Goal: Transaction & Acquisition: Book appointment/travel/reservation

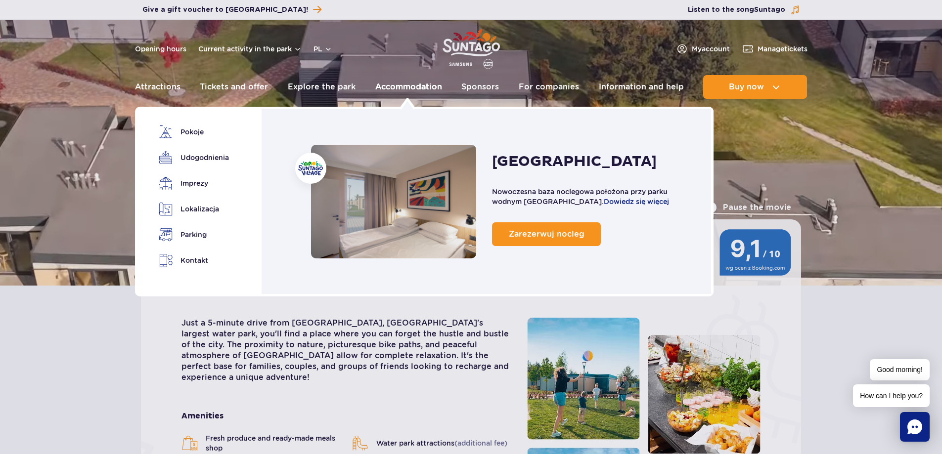
click at [413, 86] on font "Accommodation" at bounding box center [408, 86] width 67 height 9
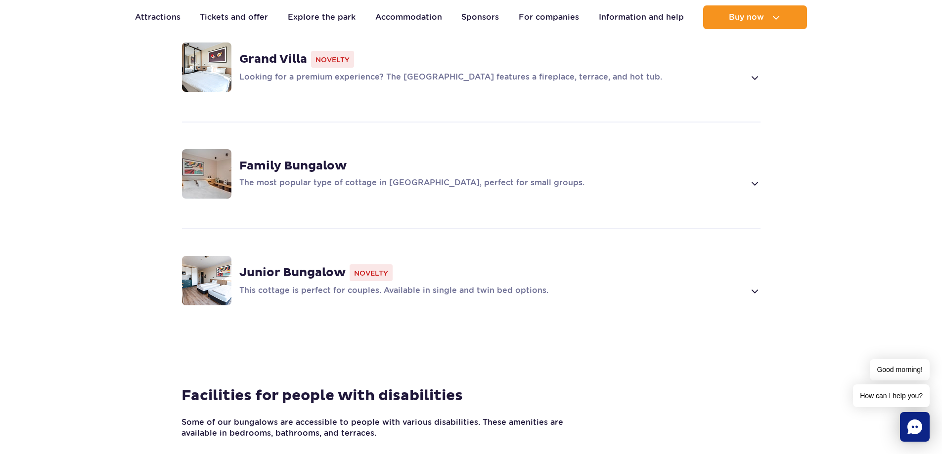
scroll to position [741, 0]
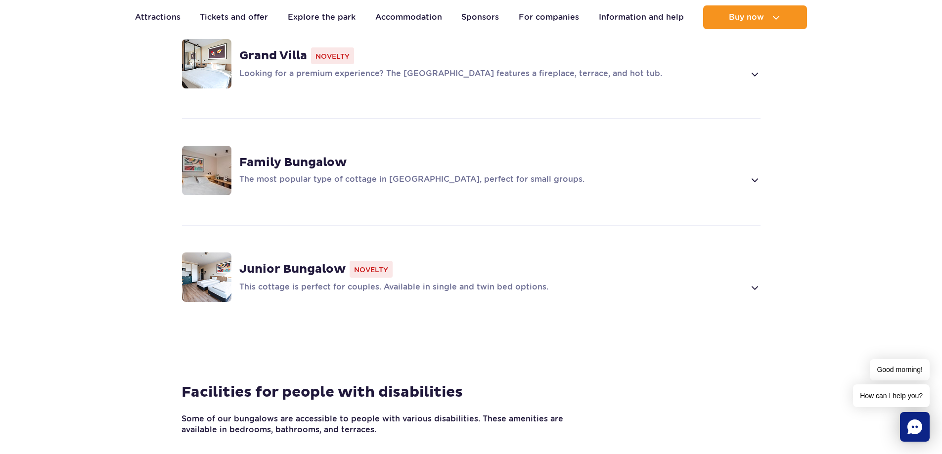
click at [403, 182] on div "Family Bungalow The most popular type of cottage in Suntago Village, perfect fo…" at bounding box center [471, 170] width 634 height 105
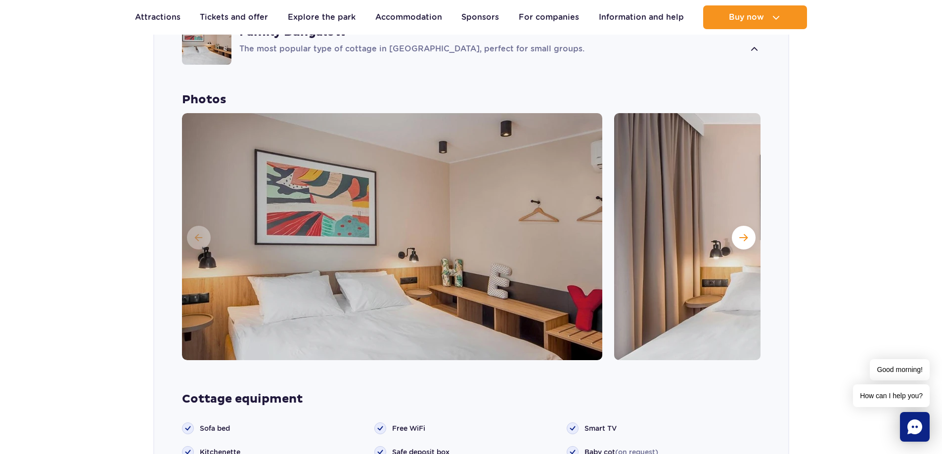
scroll to position [1054, 0]
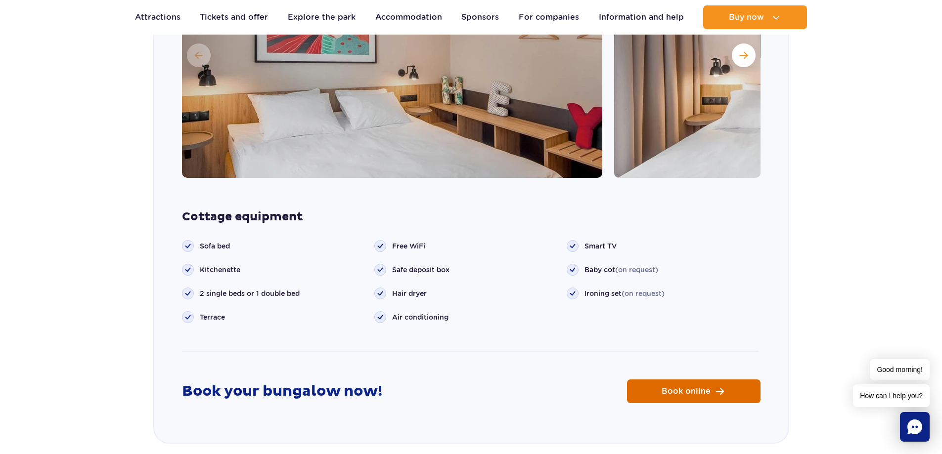
click at [686, 380] on link "Book online" at bounding box center [693, 392] width 133 height 24
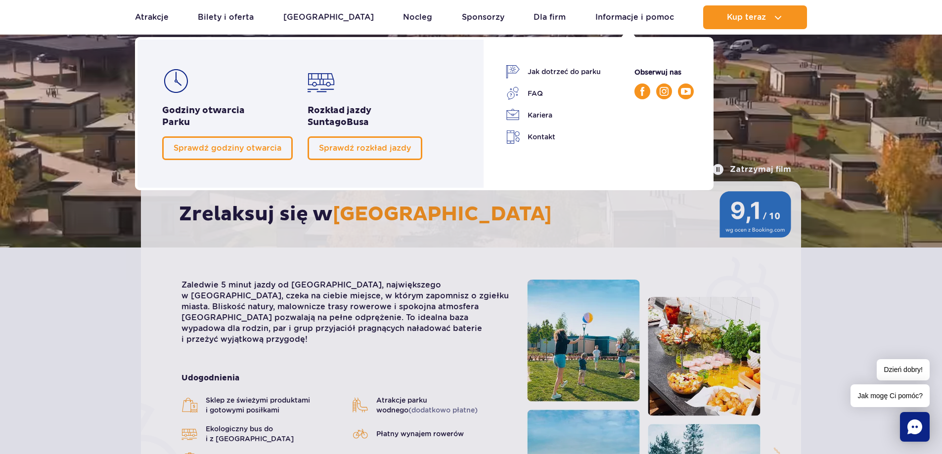
scroll to position [0, 0]
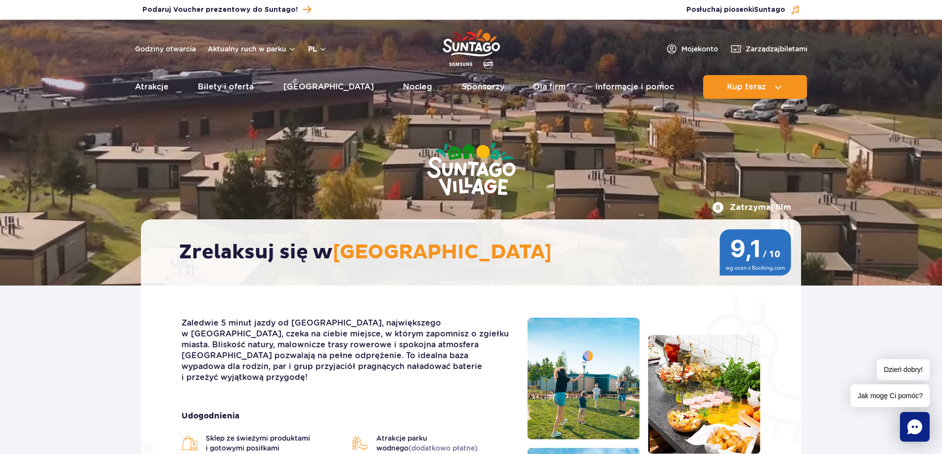
click at [324, 50] on button "pl" at bounding box center [317, 49] width 19 height 10
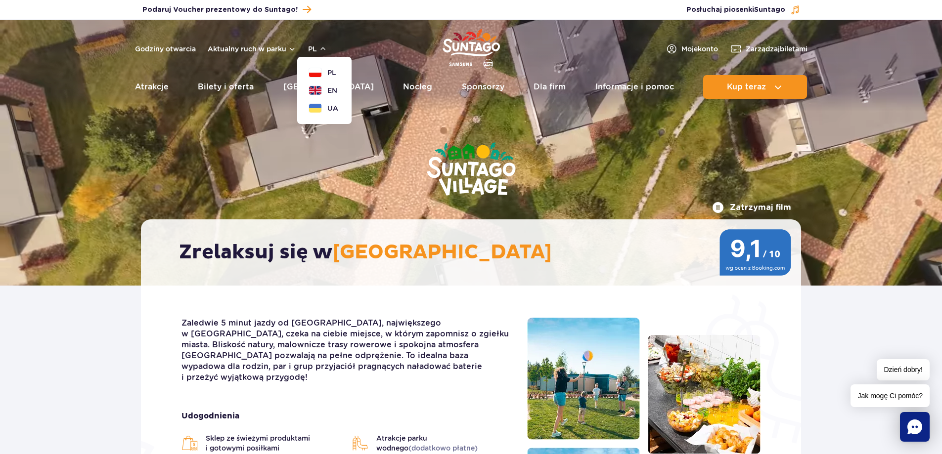
click at [321, 95] on ul "PL EN UA" at bounding box center [324, 90] width 31 height 45
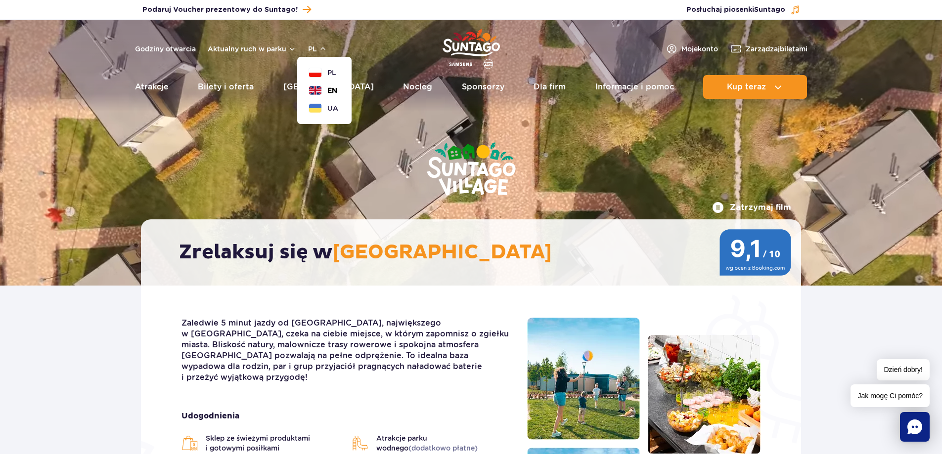
click at [318, 90] on button "EN" at bounding box center [323, 91] width 28 height 10
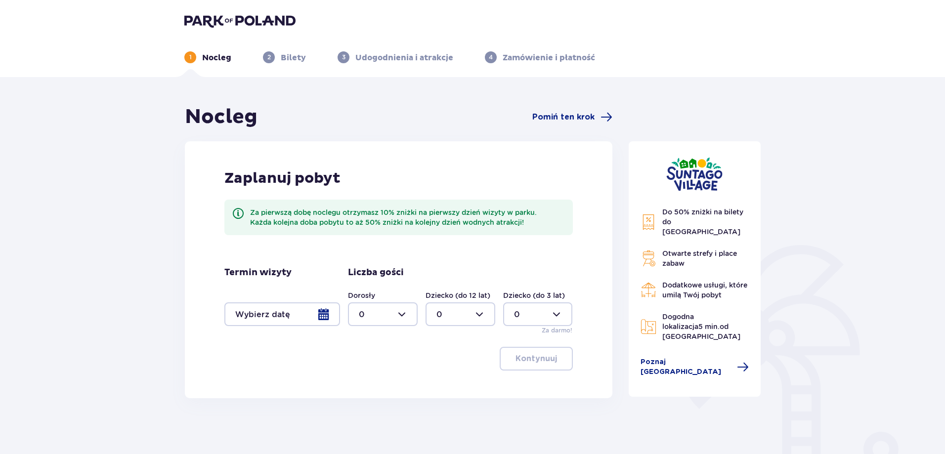
click at [287, 307] on div at bounding box center [282, 315] width 116 height 24
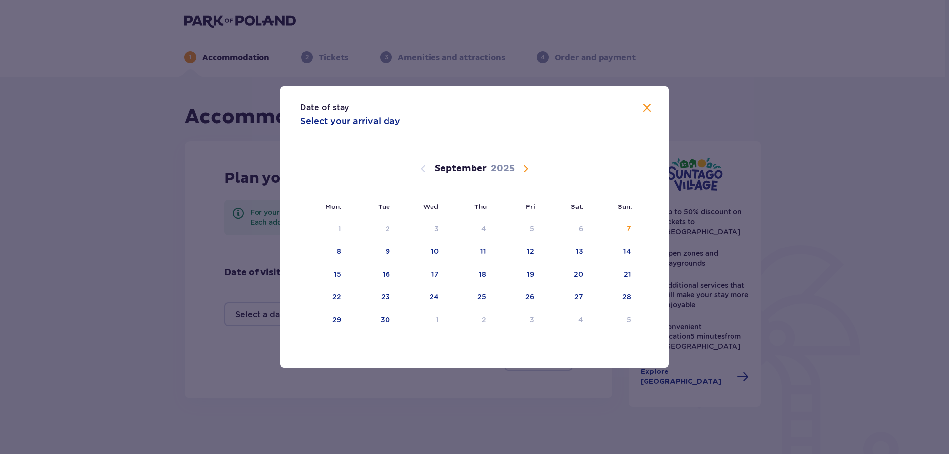
click at [529, 172] on span "Calendar" at bounding box center [526, 169] width 12 height 12
click at [390, 255] on font "7" at bounding box center [388, 252] width 4 height 8
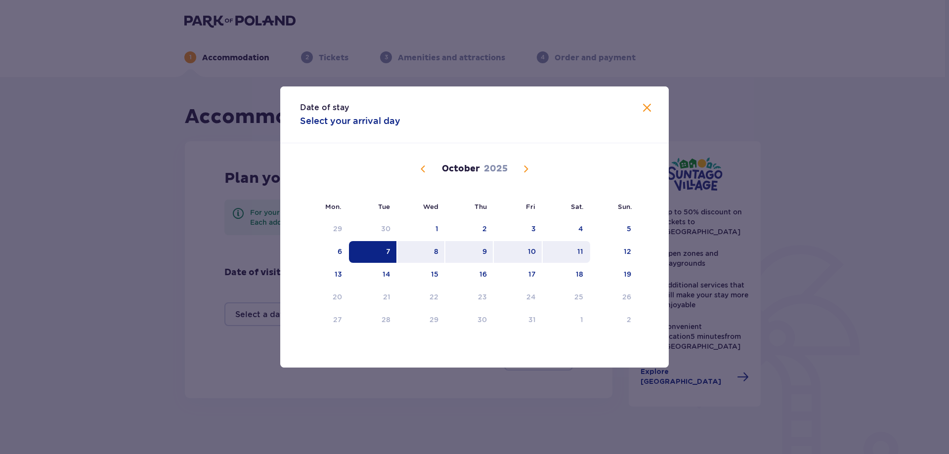
click at [586, 255] on div "11" at bounding box center [567, 252] width 48 height 22
type input "07.10.25 - 11.10.25"
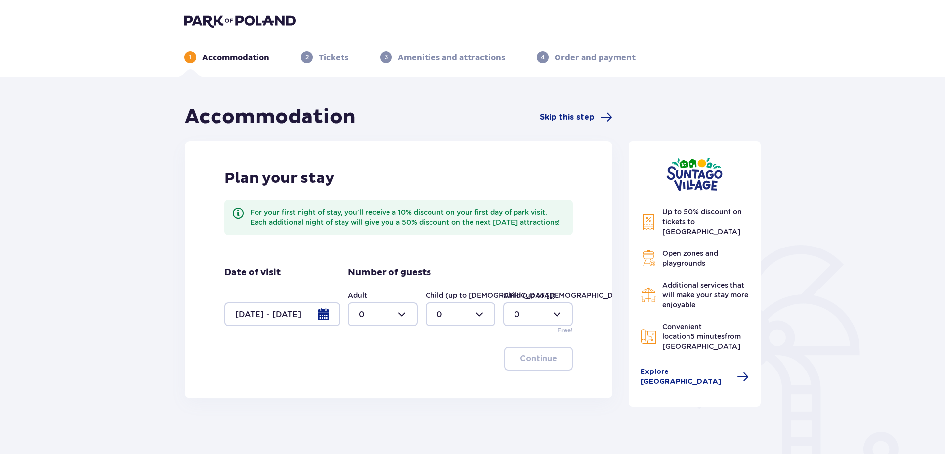
click at [390, 326] on div at bounding box center [383, 315] width 70 height 24
click at [379, 396] on div "2" at bounding box center [383, 395] width 48 height 11
type input "2"
click at [435, 324] on div at bounding box center [461, 315] width 70 height 24
click at [446, 397] on div "2" at bounding box center [460, 395] width 48 height 11
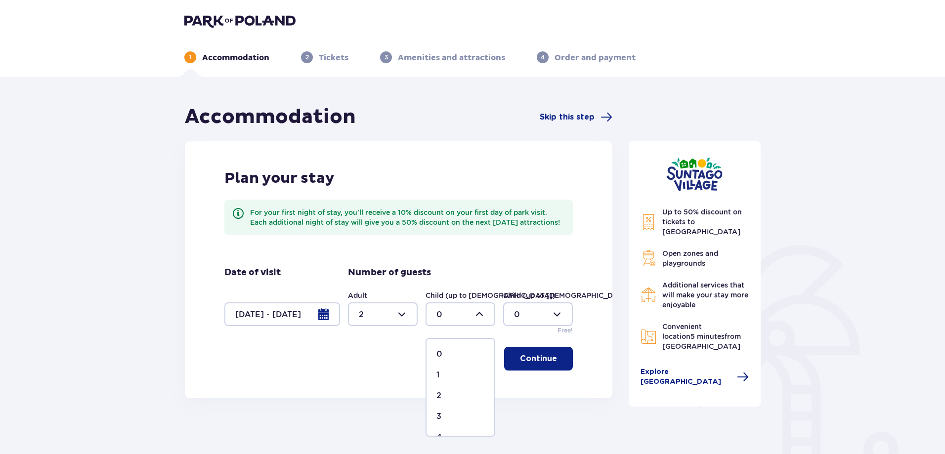
type input "2"
click at [520, 363] on font "Continue" at bounding box center [538, 359] width 37 height 8
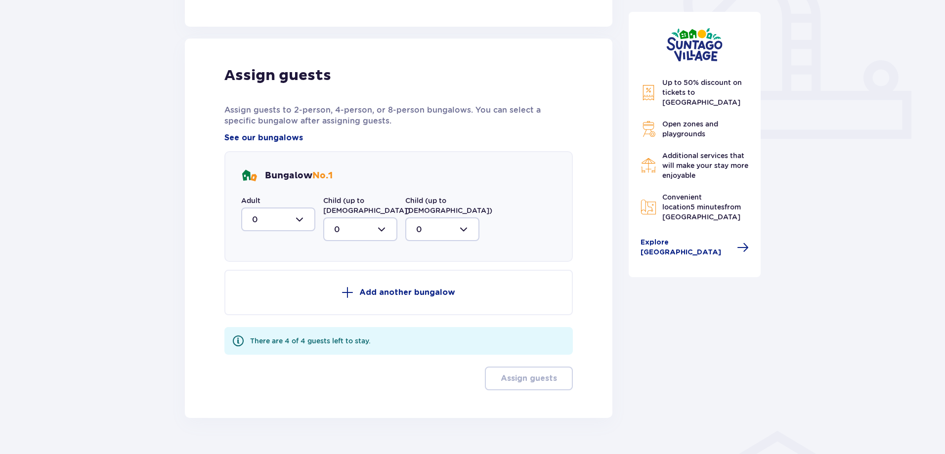
scroll to position [405, 0]
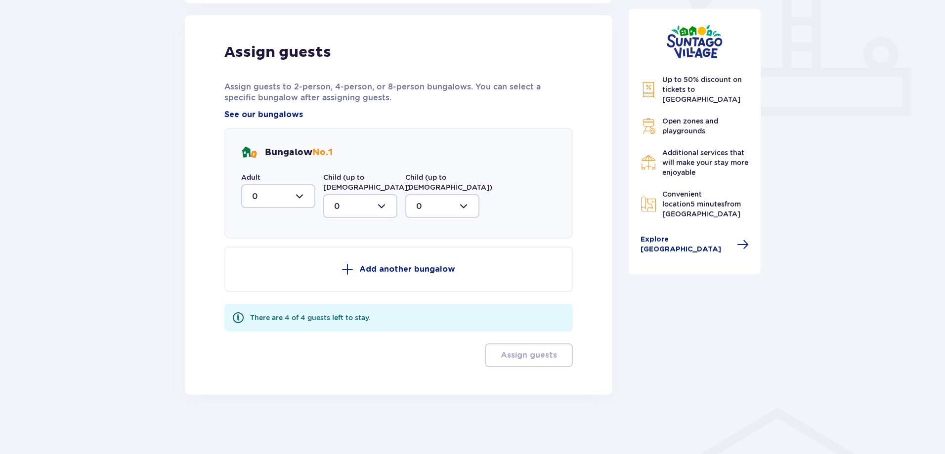
click at [298, 198] on div at bounding box center [278, 196] width 74 height 24
click at [289, 272] on div "2" at bounding box center [278, 267] width 52 height 11
type input "2"
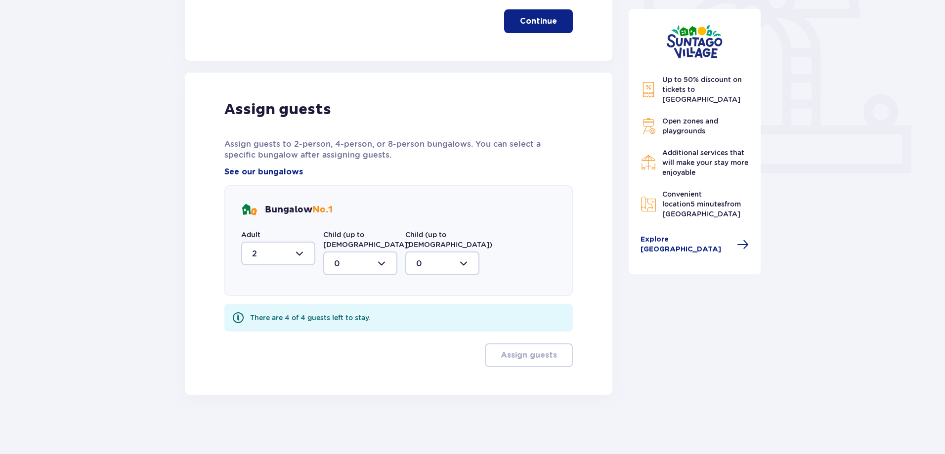
drag, startPoint x: 360, startPoint y: 260, endPoint x: 360, endPoint y: 276, distance: 16.8
click at [360, 260] on div at bounding box center [360, 264] width 74 height 24
click at [368, 332] on div "2" at bounding box center [360, 335] width 52 height 11
type input "2"
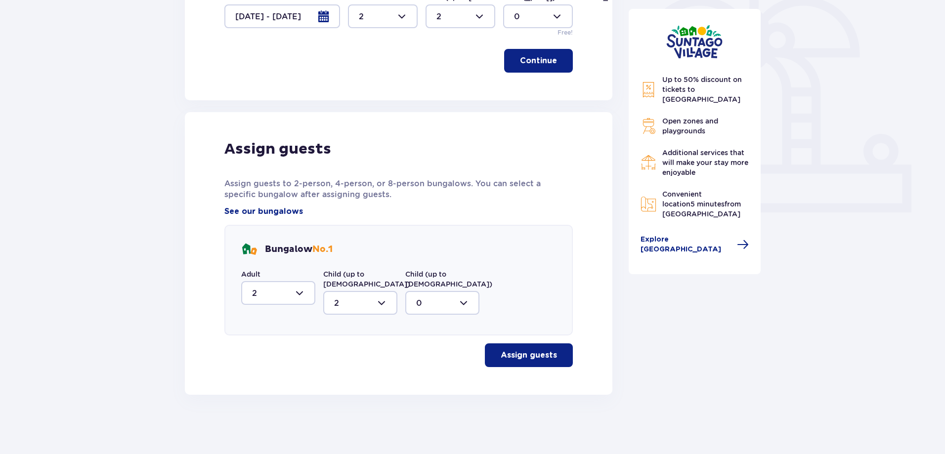
click at [501, 357] on font "Assign guests" at bounding box center [529, 355] width 56 height 8
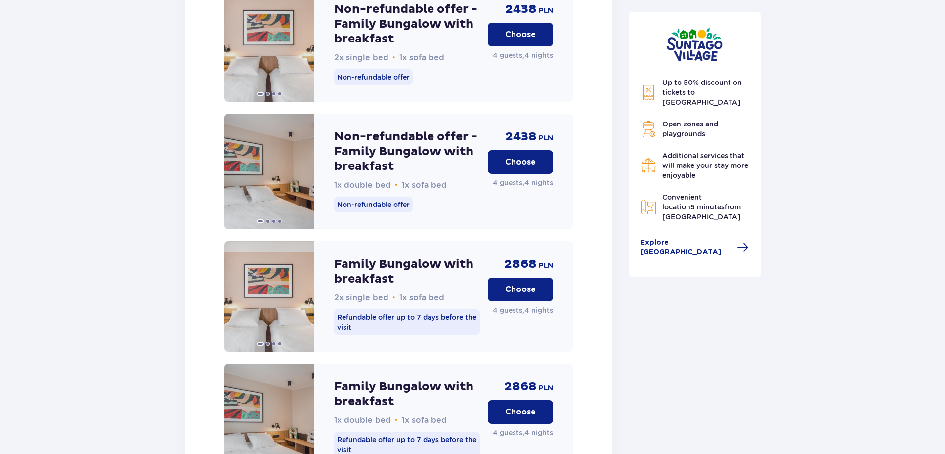
scroll to position [1296, 0]
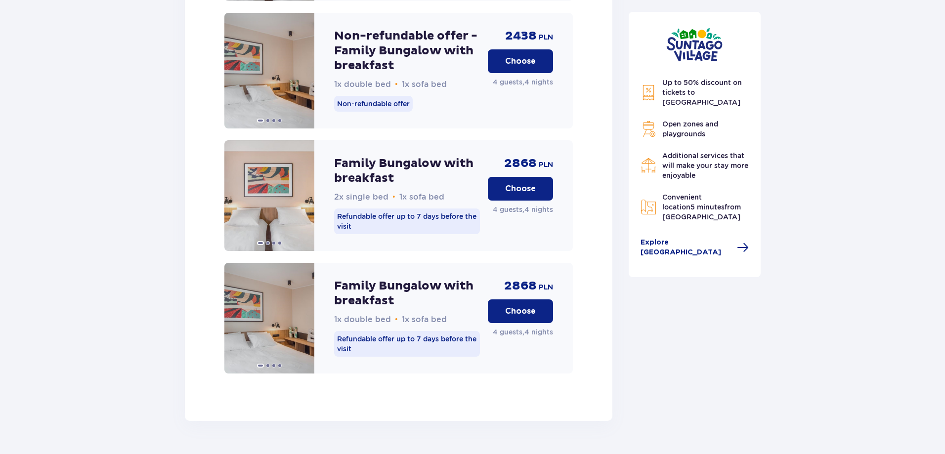
click at [514, 315] on font "Choose" at bounding box center [520, 311] width 31 height 8
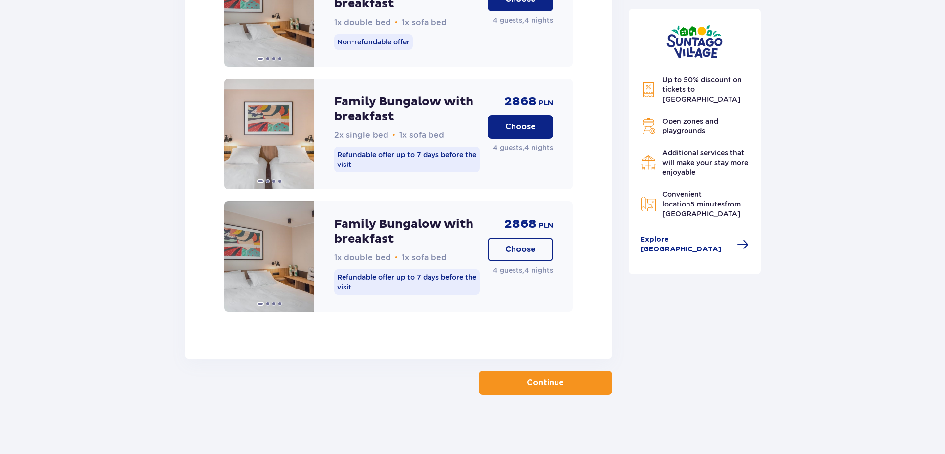
click at [546, 386] on font "Continue" at bounding box center [545, 383] width 37 height 8
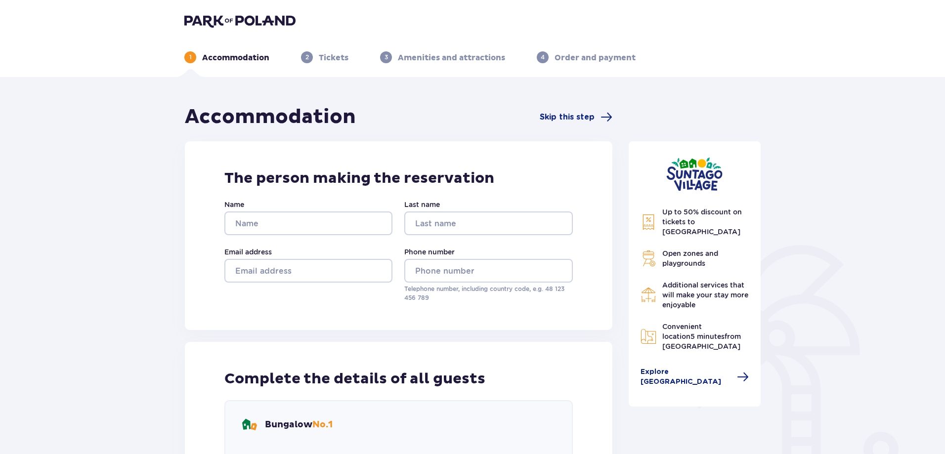
click at [220, 20] on img at bounding box center [239, 21] width 111 height 14
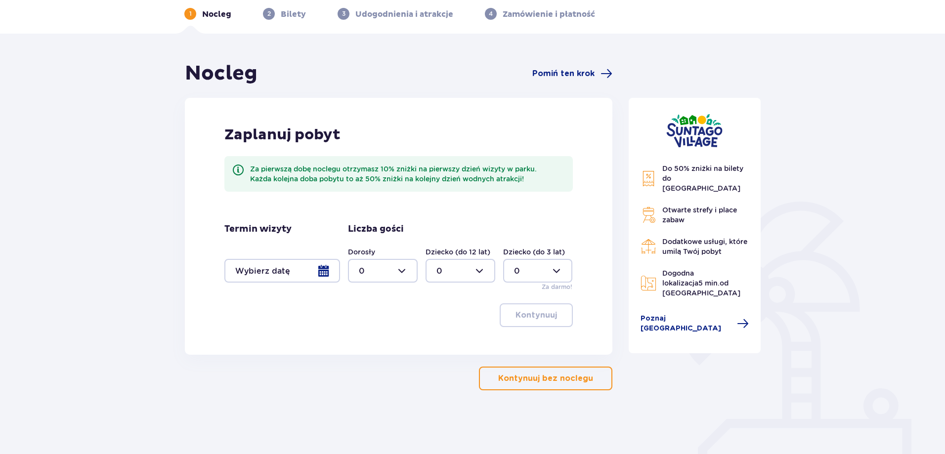
scroll to position [95, 0]
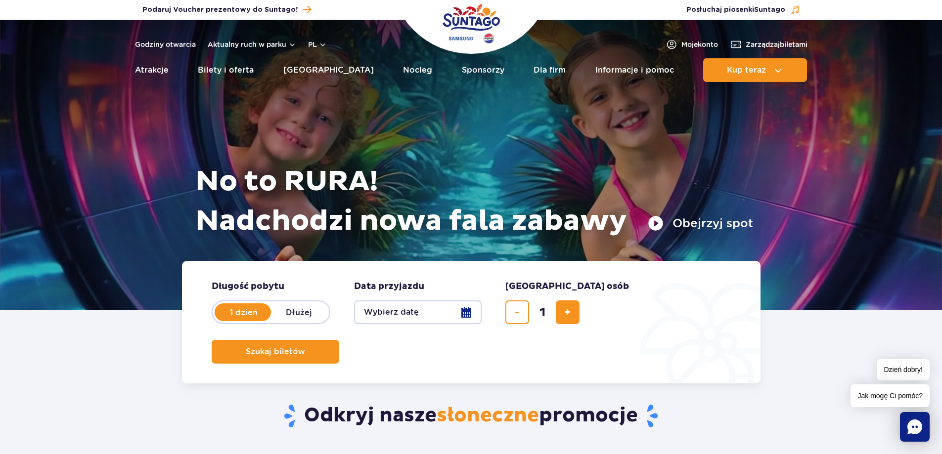
click at [308, 314] on label "Dłużej" at bounding box center [299, 312] width 56 height 21
click at [282, 321] on input "Dłużej" at bounding box center [276, 322] width 11 height 2
radio input "false"
radio input "true"
click at [404, 317] on button "Wybierz datę" at bounding box center [418, 313] width 128 height 24
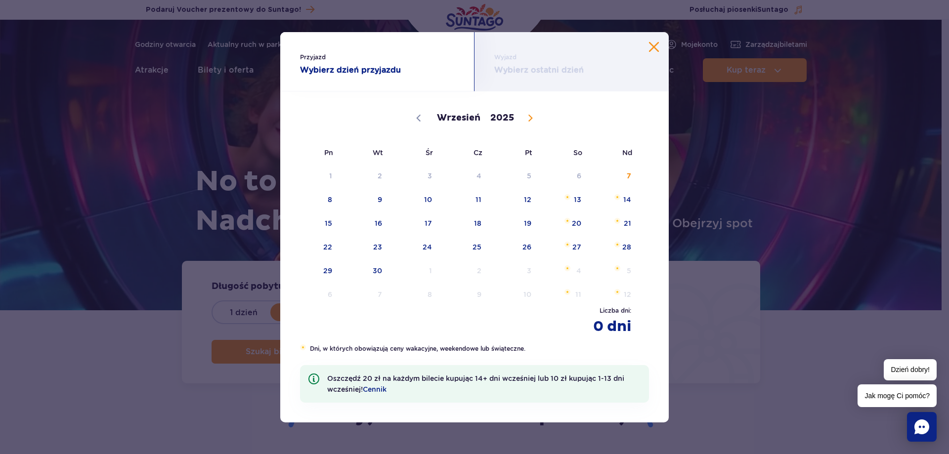
drag, startPoint x: 517, startPoint y: 124, endPoint x: 516, endPoint y: 119, distance: 5.0
click at [516, 119] on div "Wrzesień Październik Listopad Grudzień 2025" at bounding box center [474, 118] width 87 height 17
click at [711, 122] on div "Przyjazd Wybierz dzień przyjazdu Wyjazd Wybierz ostatni dzień Wrzesień Paździer…" at bounding box center [474, 227] width 949 height 454
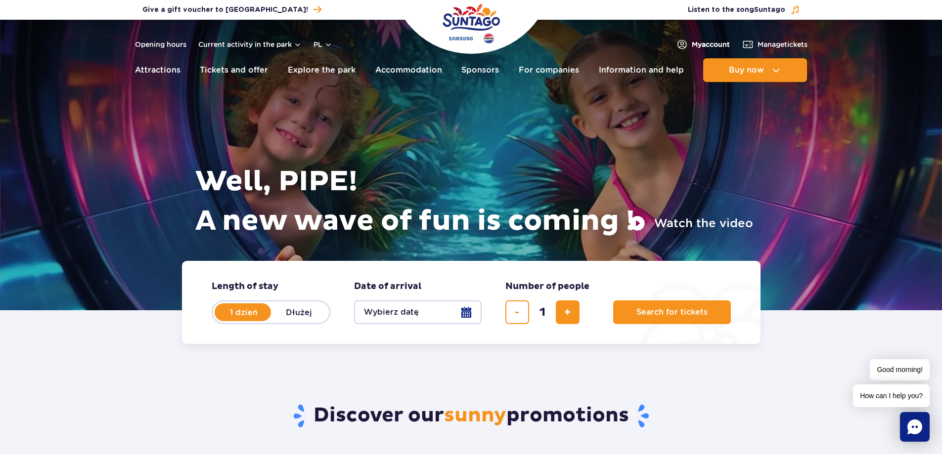
click at [694, 43] on font "My" at bounding box center [697, 45] width 10 height 8
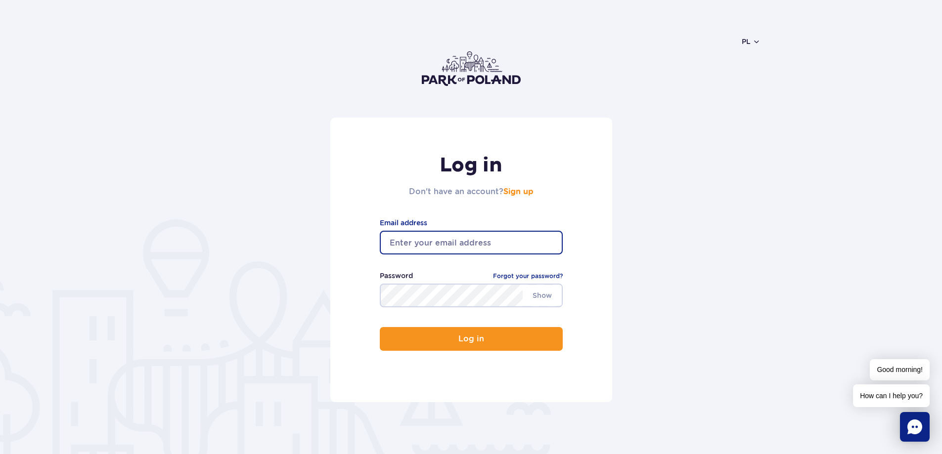
click at [443, 242] on input "email" at bounding box center [471, 243] width 183 height 24
type input "shakedlisha@gmail.com"
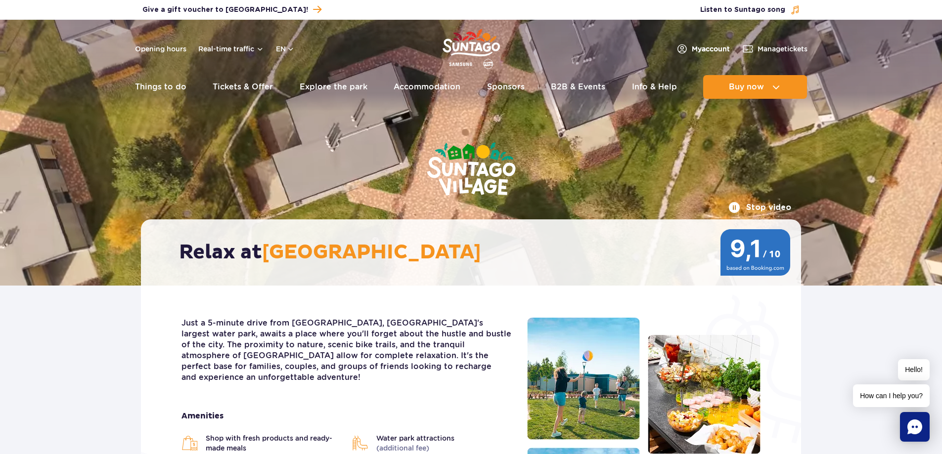
click at [705, 44] on span "My account" at bounding box center [711, 49] width 38 height 10
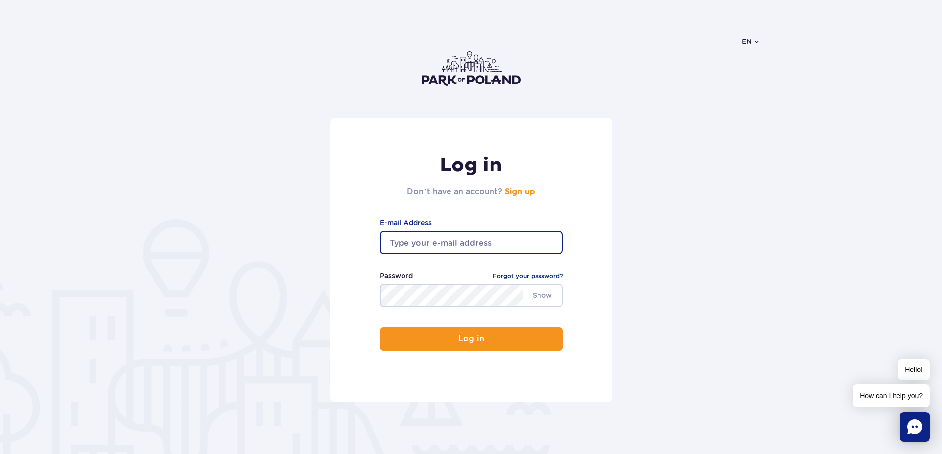
click at [446, 245] on input "email" at bounding box center [471, 243] width 183 height 24
click at [414, 237] on input "email" at bounding box center [471, 243] width 183 height 24
click at [391, 213] on div "Log in Don’t have an account? Sign up E-mail Address Show Password Forgot your …" at bounding box center [471, 260] width 282 height 285
click at [407, 242] on input "email" at bounding box center [471, 243] width 183 height 24
click at [448, 244] on input "shakedlisha@gmail.com" at bounding box center [471, 243] width 183 height 24
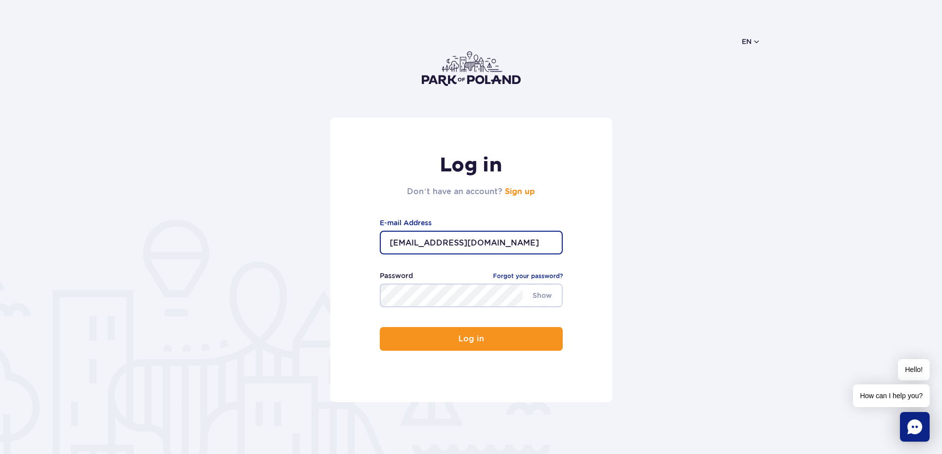
click at [438, 243] on input "shakedlisha@gmail.com" at bounding box center [471, 243] width 183 height 24
drag, startPoint x: 434, startPoint y: 244, endPoint x: 416, endPoint y: 244, distance: 17.8
click at [416, 244] on input "shakedlisha@gmail.com" at bounding box center [471, 243] width 183 height 24
drag, startPoint x: 447, startPoint y: 247, endPoint x: 423, endPoint y: 245, distance: 24.3
click at [423, 245] on input "[EMAIL_ADDRESS][DOMAIN_NAME]" at bounding box center [471, 243] width 183 height 24
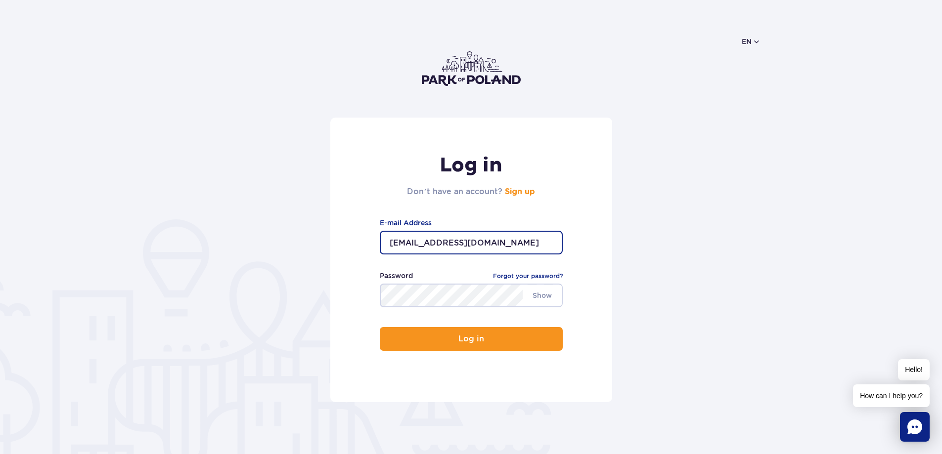
type input "[EMAIL_ADDRESS][DOMAIN_NAME]"
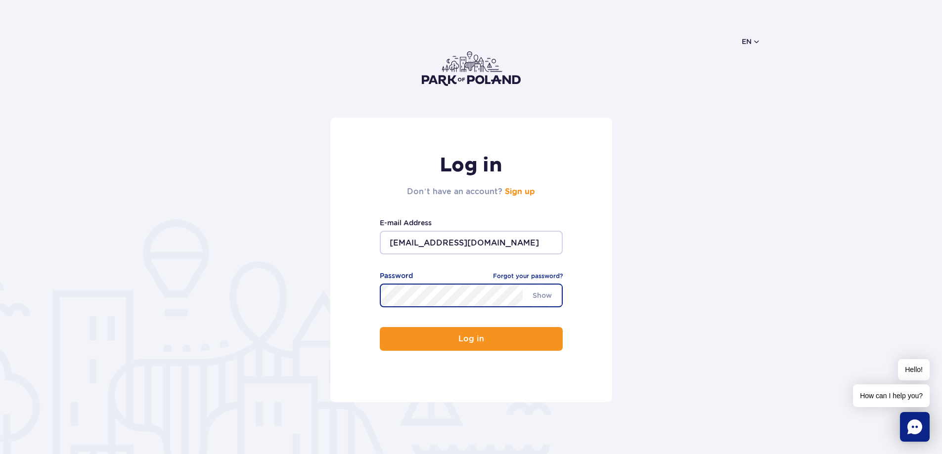
click at [380, 327] on button "Log in" at bounding box center [471, 339] width 183 height 24
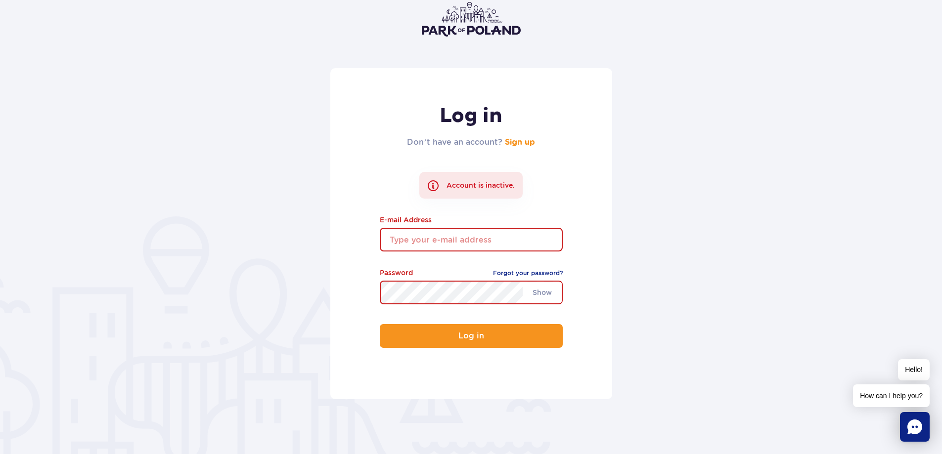
scroll to position [49, 0]
click at [479, 275] on div "Password Forgot your password?" at bounding box center [471, 273] width 183 height 13
click at [513, 140] on link "Sign up" at bounding box center [520, 142] width 30 height 8
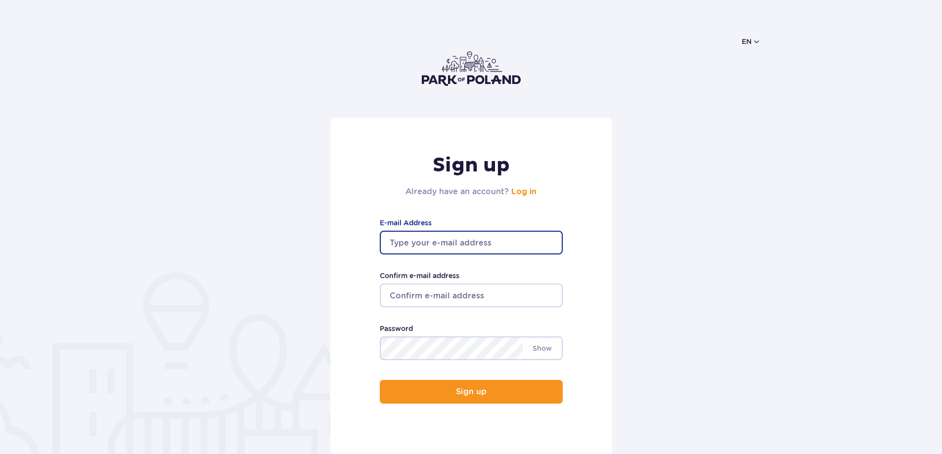
click at [465, 233] on input "E-mail Address" at bounding box center [471, 243] width 183 height 24
type input "[EMAIL_ADDRESS][DOMAIN_NAME]"
type input "shakedlisha@gmail.com"
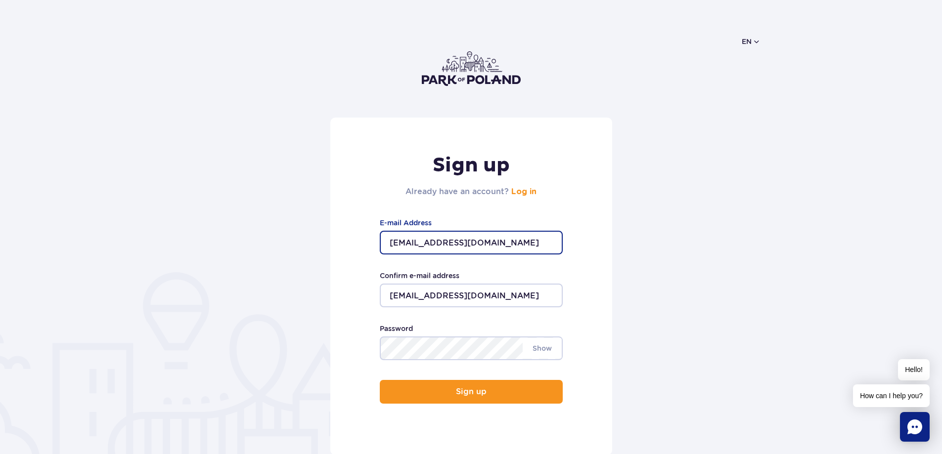
click at [419, 193] on h2 "Already have an account? Log in" at bounding box center [470, 192] width 131 height 12
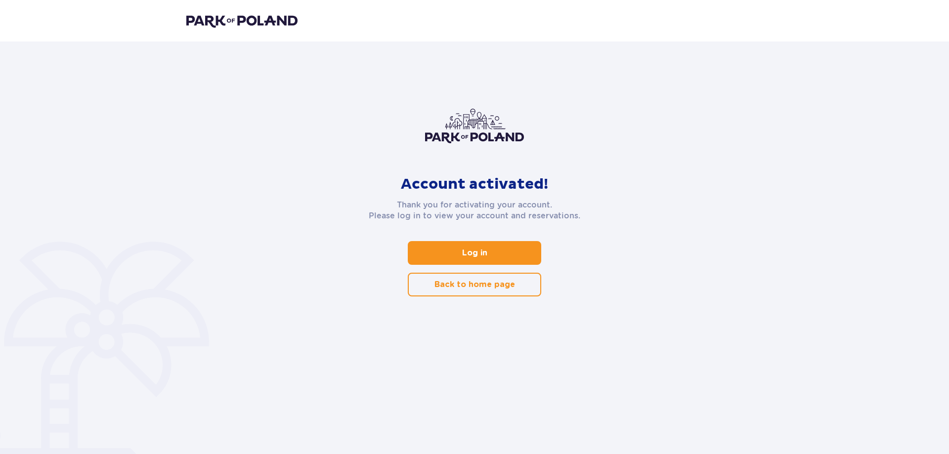
click at [444, 255] on link "Log in" at bounding box center [474, 253] width 133 height 24
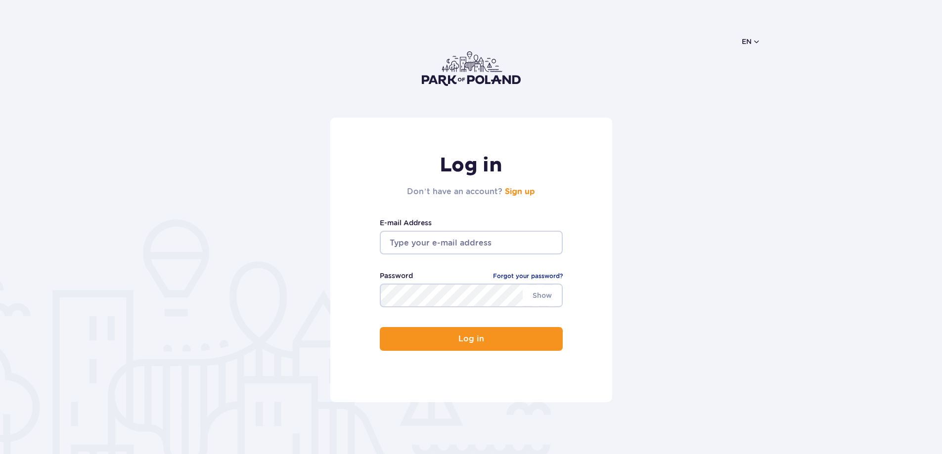
click at [415, 245] on input "email" at bounding box center [471, 243] width 183 height 24
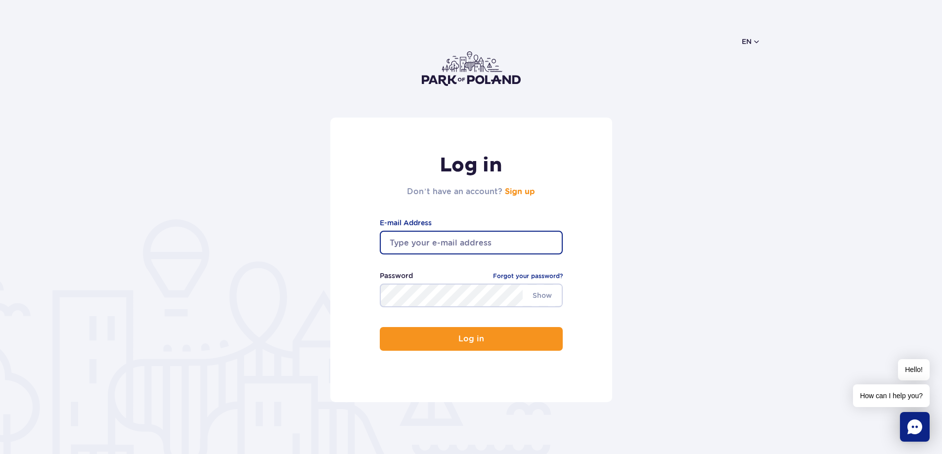
type input "shakedlisha@gmail.com"
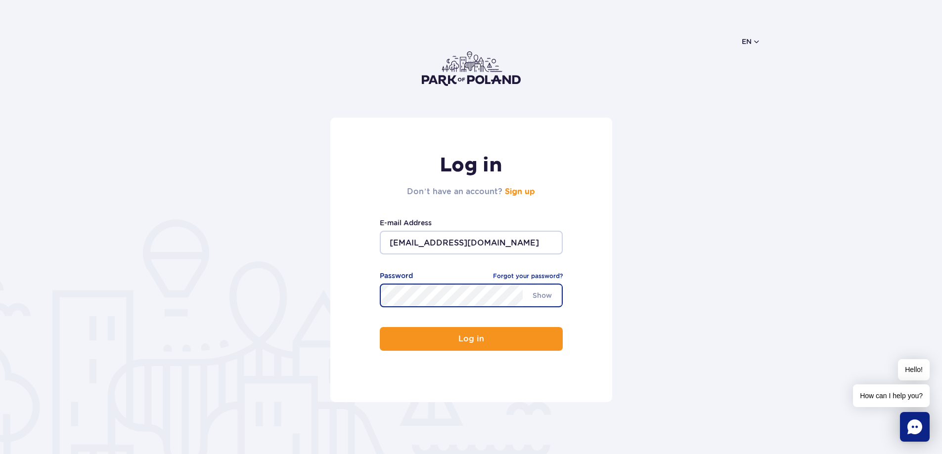
click at [380, 327] on button "Log in" at bounding box center [471, 339] width 183 height 24
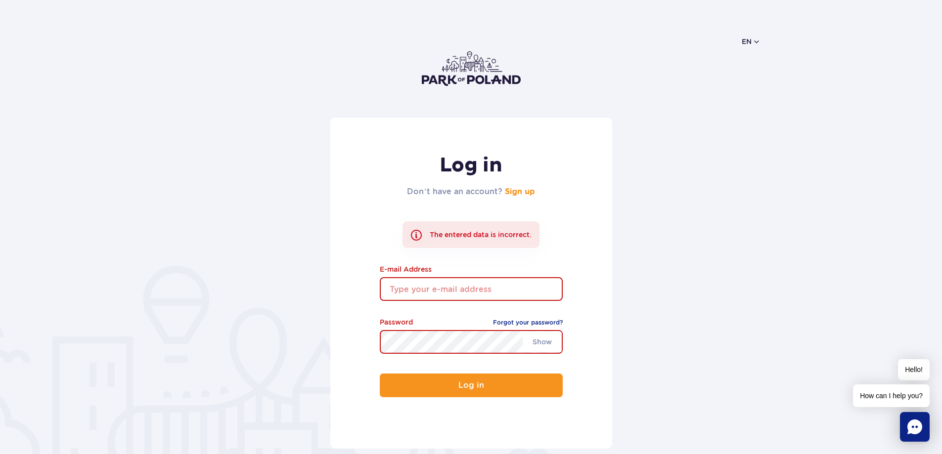
click at [405, 278] on input "email" at bounding box center [471, 289] width 183 height 24
click at [416, 293] on input "email" at bounding box center [471, 289] width 183 height 24
type input "shaked@lordtickets.com"
click at [380, 374] on button "Log in" at bounding box center [471, 386] width 183 height 24
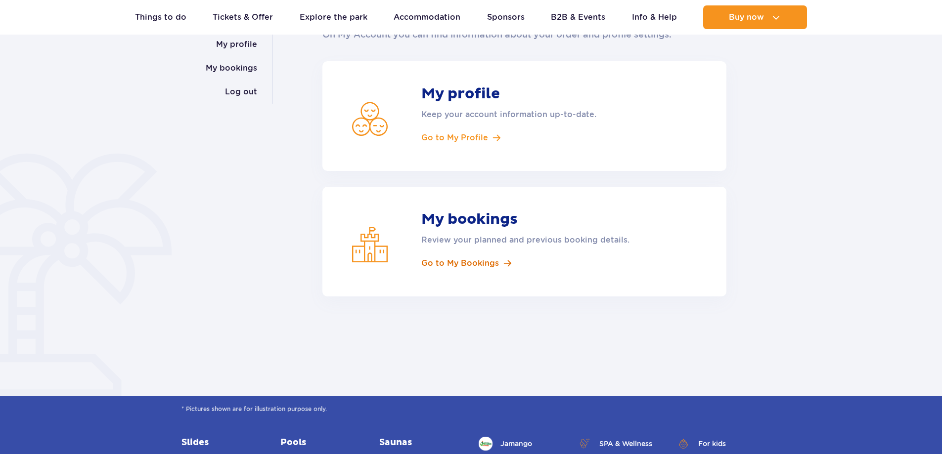
click at [464, 259] on span "Go to My Bookings" at bounding box center [460, 263] width 78 height 11
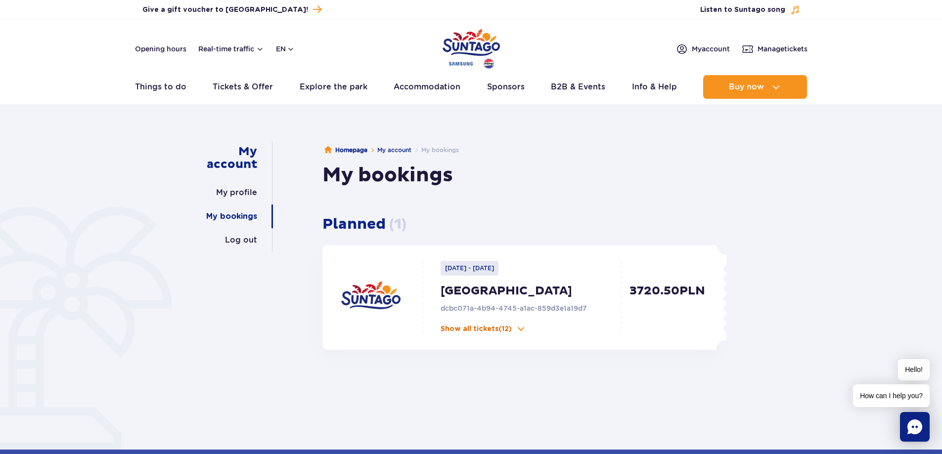
click at [511, 328] on p "Show all tickets (12)" at bounding box center [475, 329] width 71 height 10
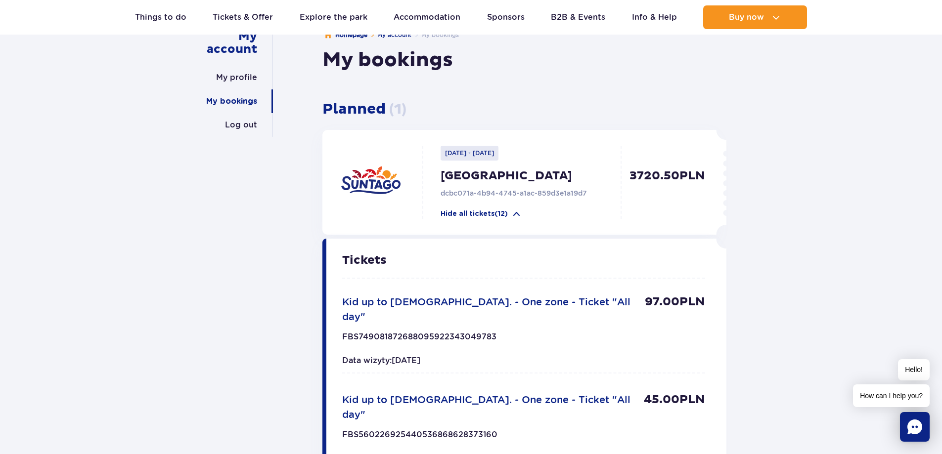
drag, startPoint x: 425, startPoint y: 324, endPoint x: 418, endPoint y: 242, distance: 82.8
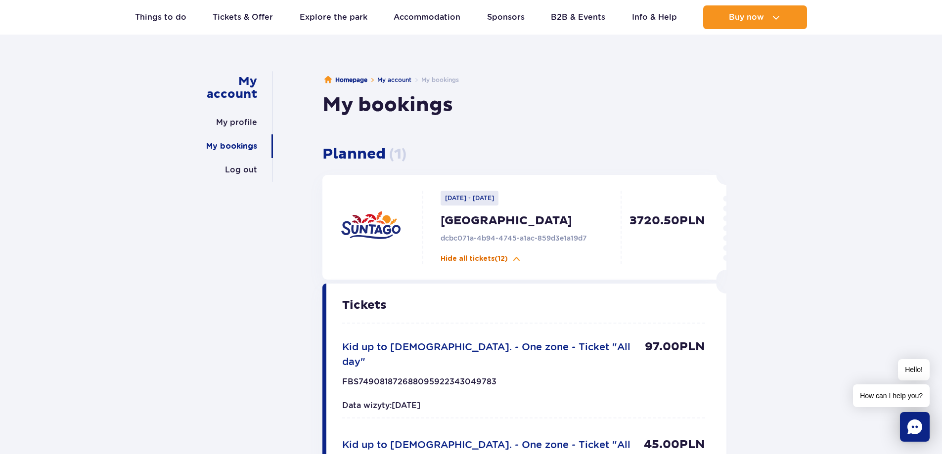
click at [454, 259] on p "Hide all tickets (12)" at bounding box center [473, 259] width 67 height 10
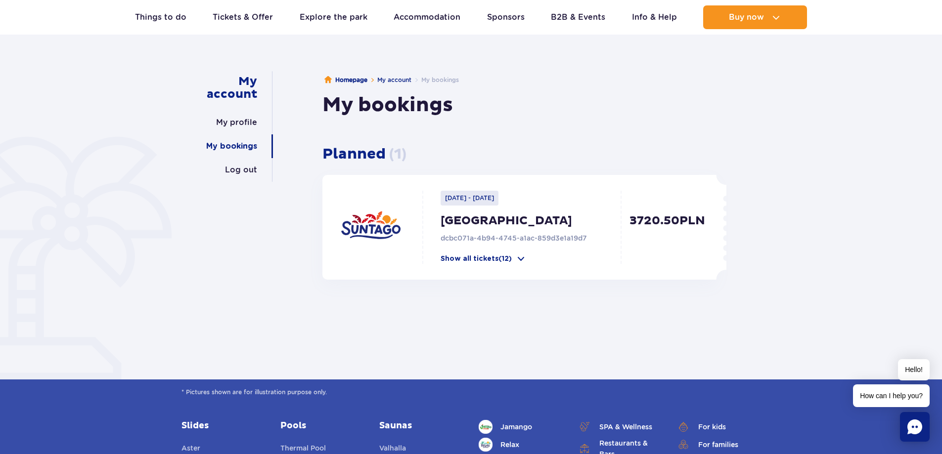
click at [642, 225] on p "3720.50 PLN" at bounding box center [665, 239] width 79 height 50
click at [498, 201] on p "2025-10-08 - 2025-10-10" at bounding box center [469, 198] width 58 height 15
click at [504, 258] on p "Show all tickets (12)" at bounding box center [475, 259] width 71 height 10
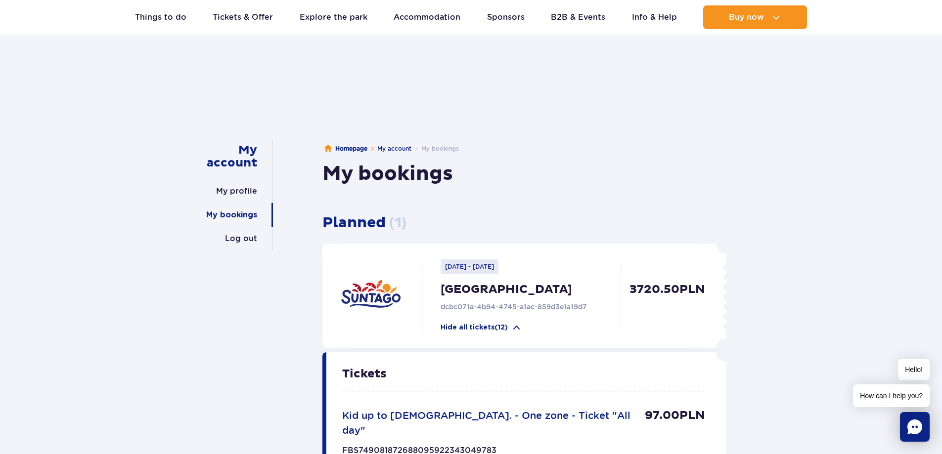
scroll to position [0, 0]
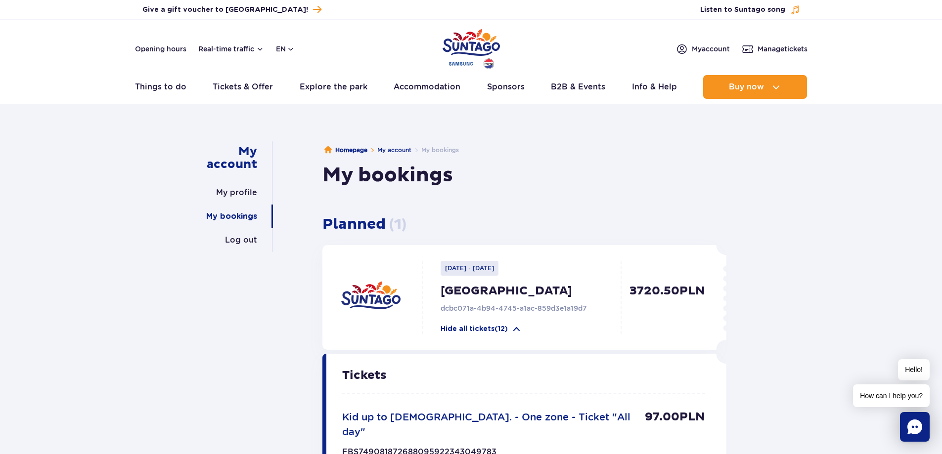
click at [655, 288] on p "3720.50 PLN" at bounding box center [665, 309] width 79 height 50
click at [492, 325] on p "Hide all tickets (12)" at bounding box center [473, 329] width 67 height 10
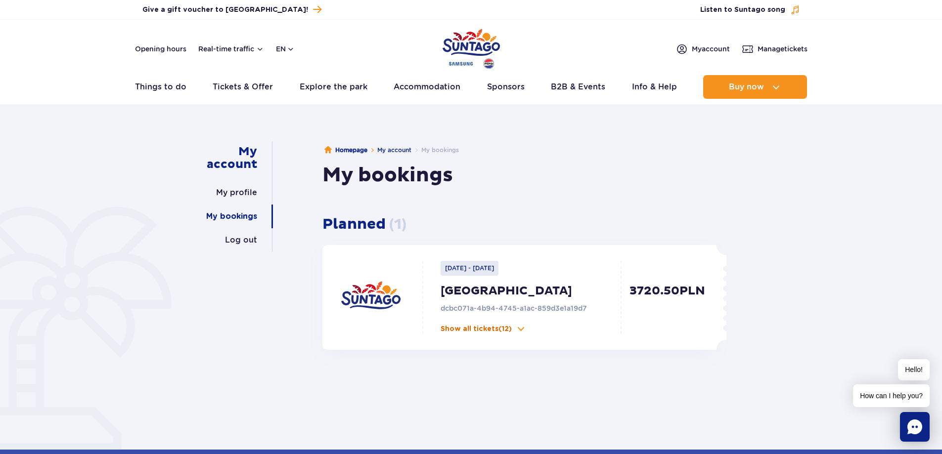
click at [492, 332] on p "Show all tickets (12)" at bounding box center [475, 329] width 71 height 10
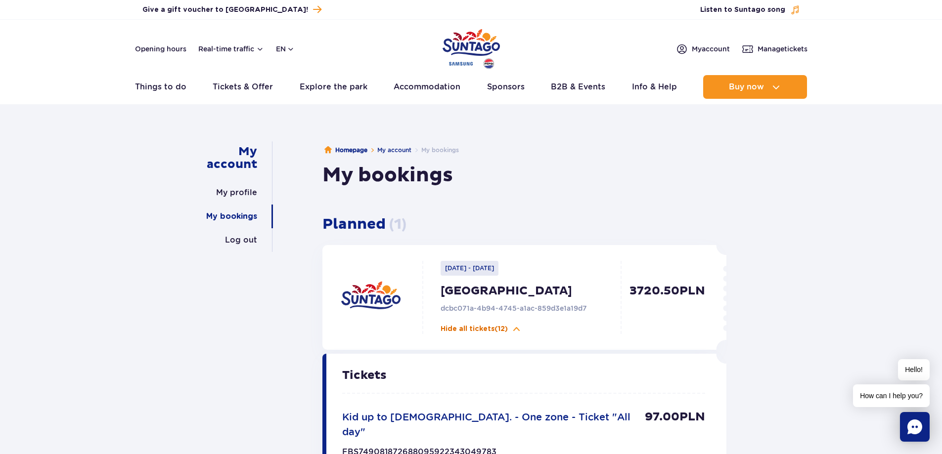
click at [496, 331] on p "Hide all tickets (12)" at bounding box center [473, 329] width 67 height 10
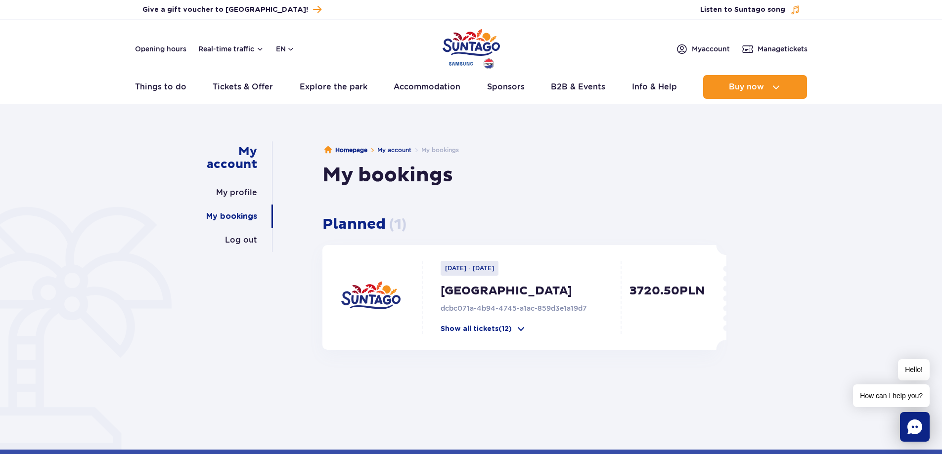
click at [482, 304] on p "dcbc071a-4b94-4745-a1ac-859d3e1a19d7" at bounding box center [532, 309] width 185 height 10
click at [412, 289] on div at bounding box center [381, 298] width 81 height 59
click at [378, 299] on img at bounding box center [370, 298] width 59 height 59
click at [377, 299] on img at bounding box center [370, 298] width 59 height 59
click at [353, 222] on h3 "Planned ( 1 )" at bounding box center [524, 225] width 404 height 18
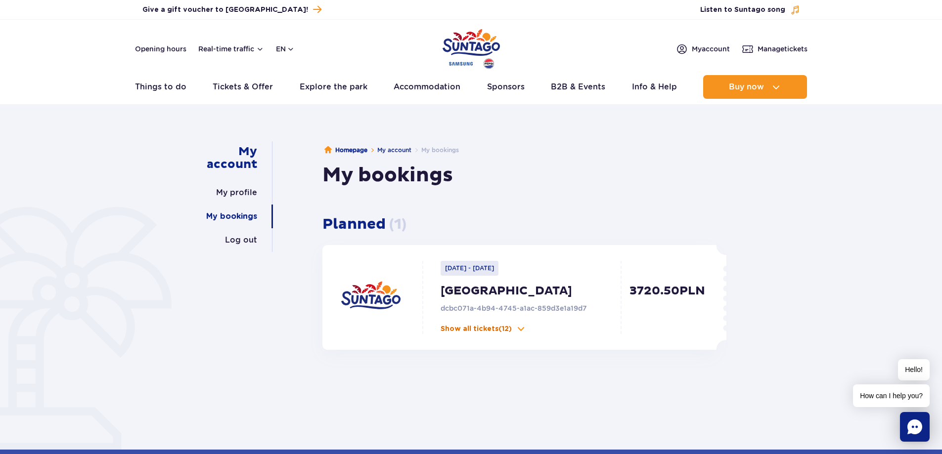
click at [468, 330] on p "Show all tickets (12)" at bounding box center [475, 329] width 71 height 10
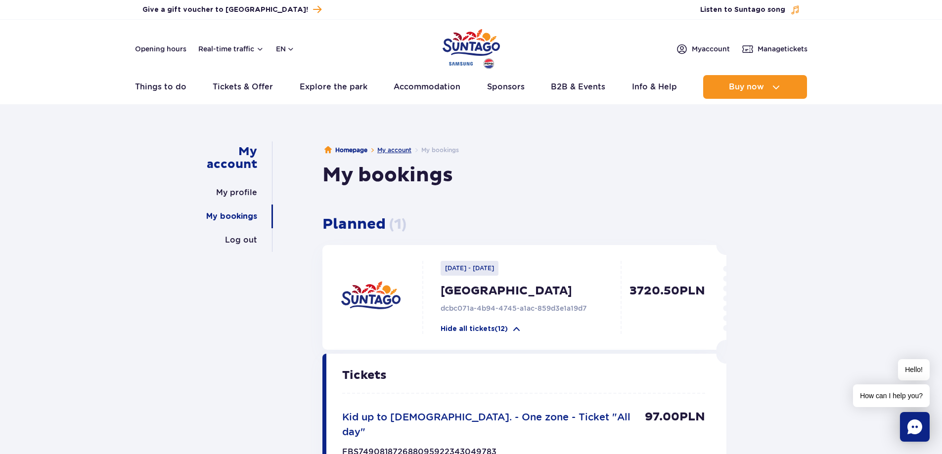
click at [395, 149] on link "My account" at bounding box center [394, 149] width 34 height 7
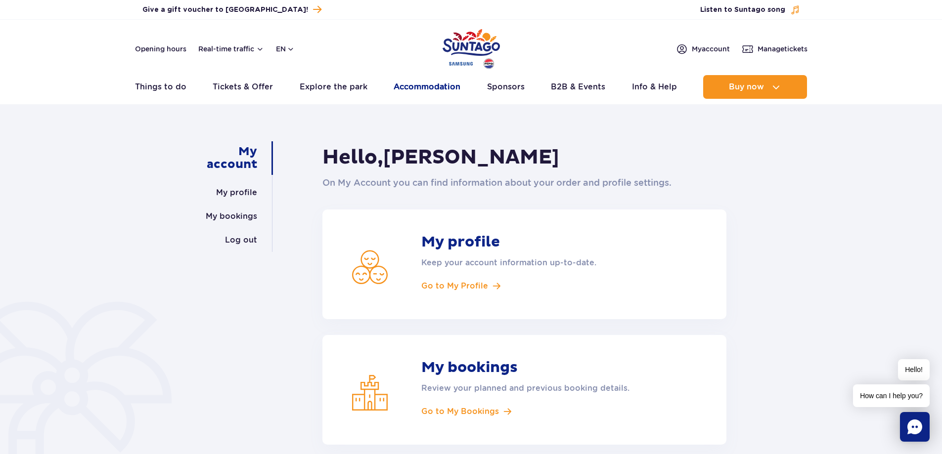
click at [425, 87] on link "Accommodation" at bounding box center [426, 87] width 67 height 24
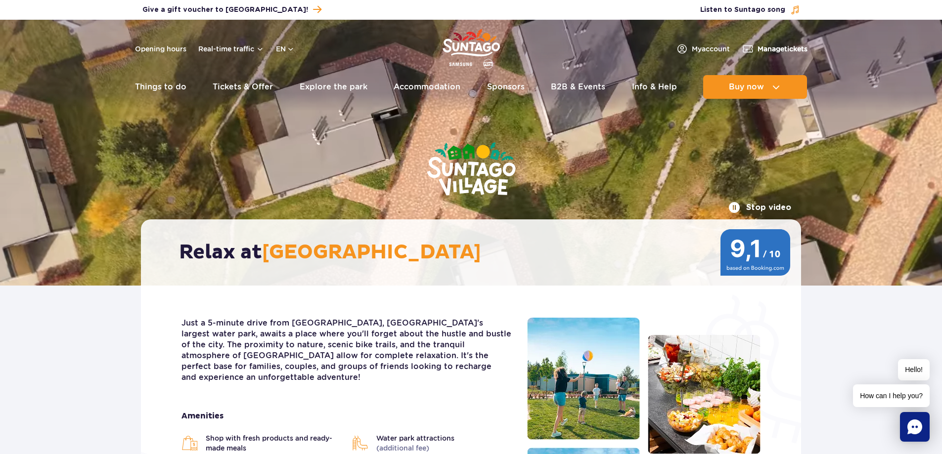
click at [772, 41] on header "Opening hours Real-time traffic en PL EN UA My account Manage tickets Real-time…" at bounding box center [471, 62] width 942 height 85
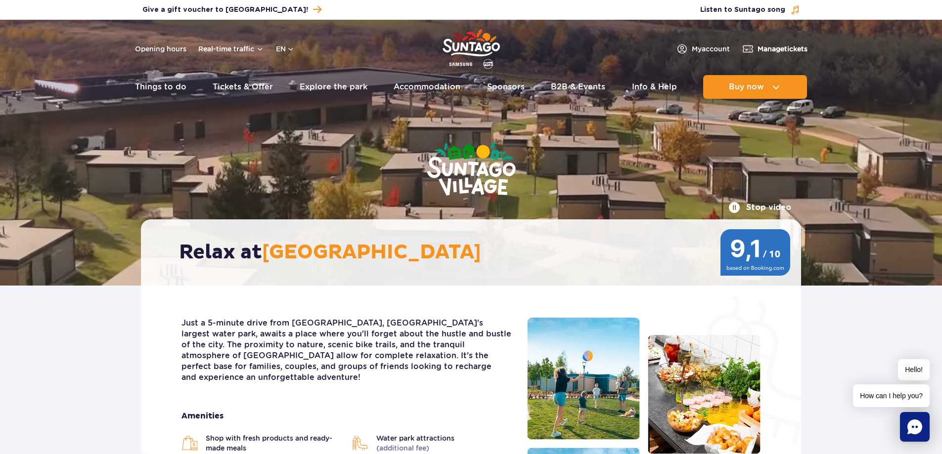
click at [770, 48] on span "Manage tickets" at bounding box center [782, 49] width 50 height 10
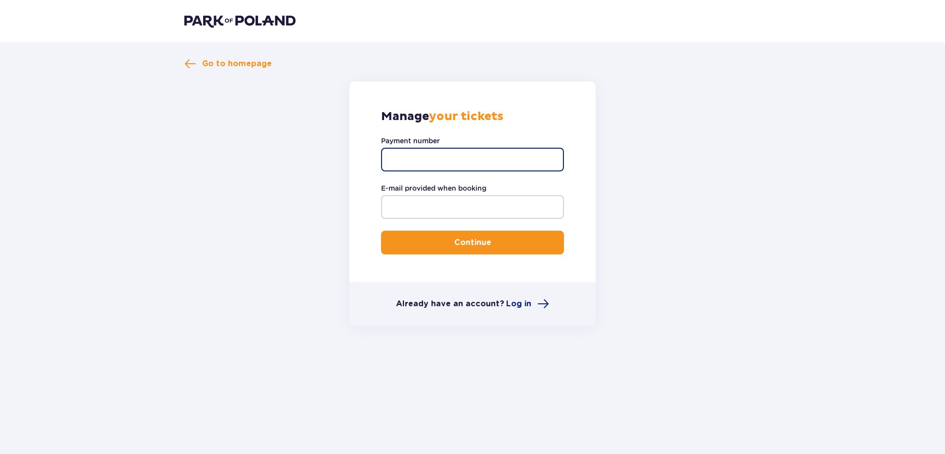
click at [509, 169] on input "Payment number" at bounding box center [472, 160] width 183 height 24
drag, startPoint x: 484, startPoint y: 169, endPoint x: 219, endPoint y: 90, distance: 275.9
click at [483, 169] on input "Payment number" at bounding box center [472, 160] width 183 height 24
click at [214, 62] on span "Go to homepage" at bounding box center [237, 63] width 70 height 11
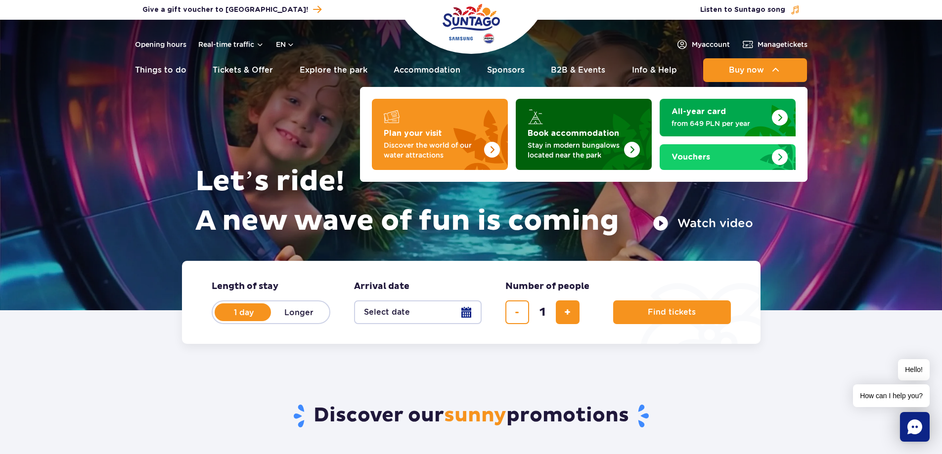
click at [591, 138] on img "Book accommodation" at bounding box center [607, 131] width 87 height 77
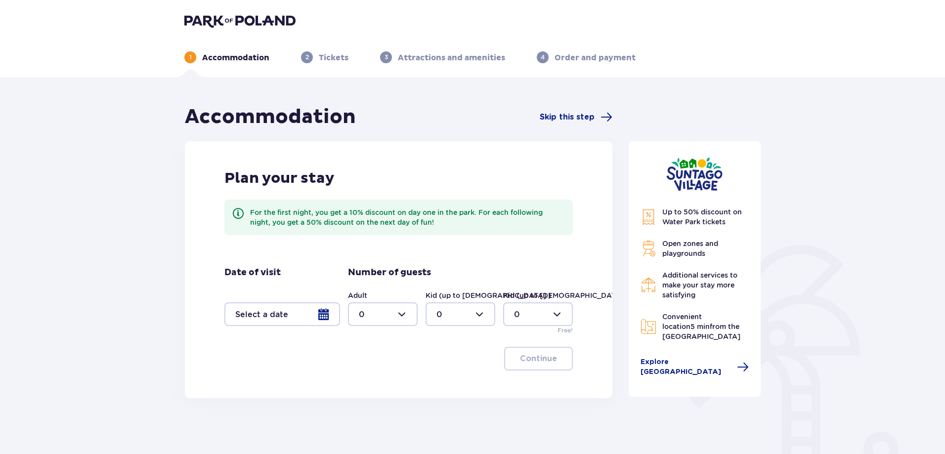
click at [312, 313] on div at bounding box center [282, 315] width 116 height 24
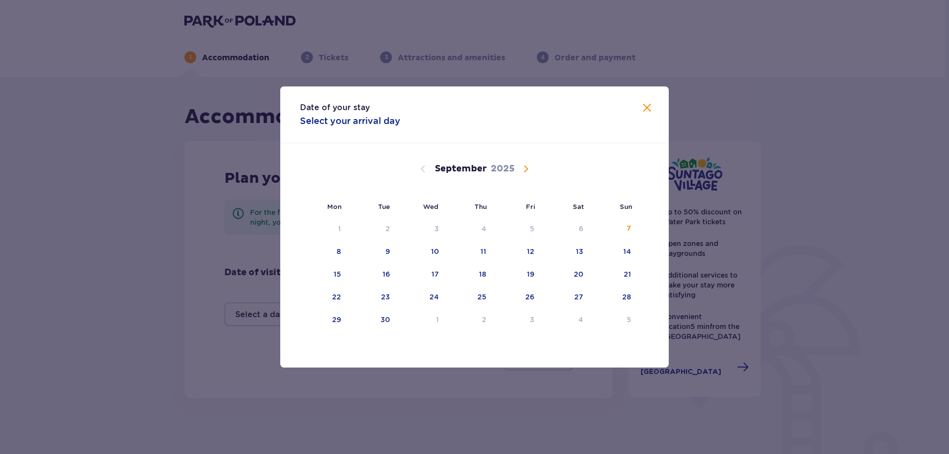
click at [528, 168] on span "Calendar" at bounding box center [526, 169] width 12 height 12
click at [527, 169] on span "Calendar" at bounding box center [526, 169] width 12 height 12
click at [426, 165] on span "Calendar" at bounding box center [423, 169] width 12 height 12
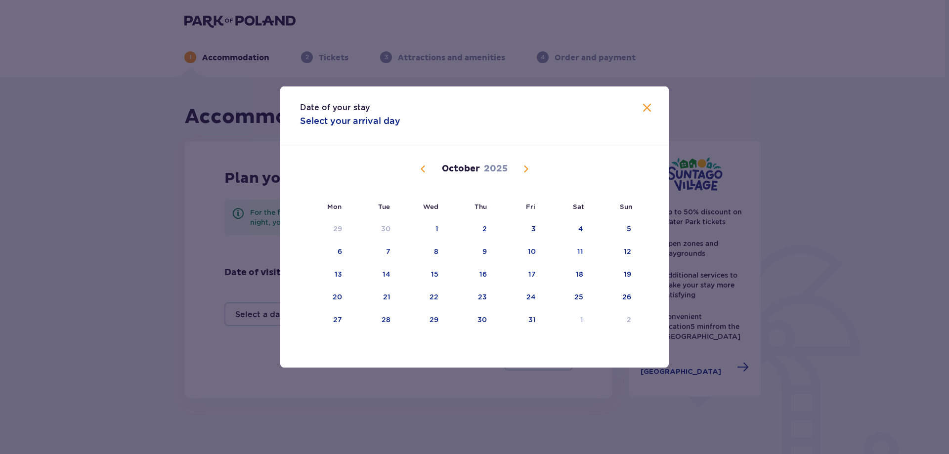
click at [426, 165] on span "Calendar" at bounding box center [423, 169] width 12 height 12
click at [518, 177] on div "[DATE]" at bounding box center [474, 180] width 327 height 74
click at [522, 171] on span "Calendar" at bounding box center [526, 169] width 12 height 12
click at [389, 251] on div "7" at bounding box center [388, 252] width 4 height 10
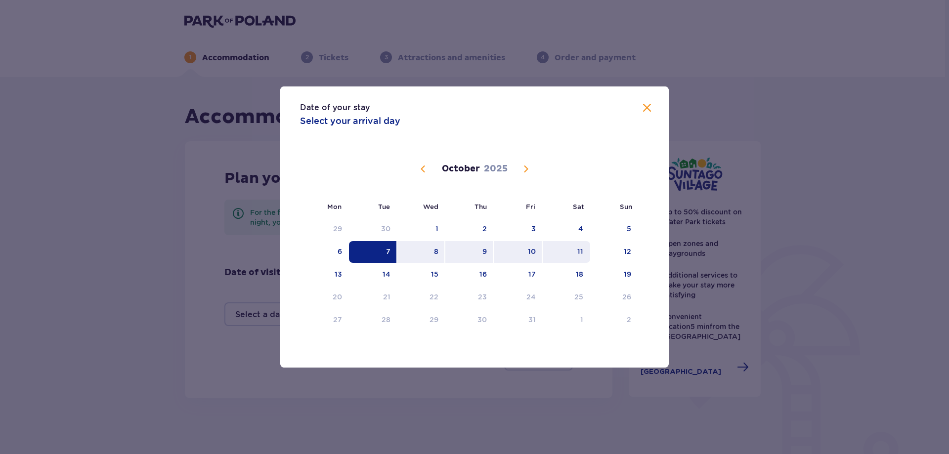
click at [572, 251] on div "11" at bounding box center [567, 252] width 48 height 22
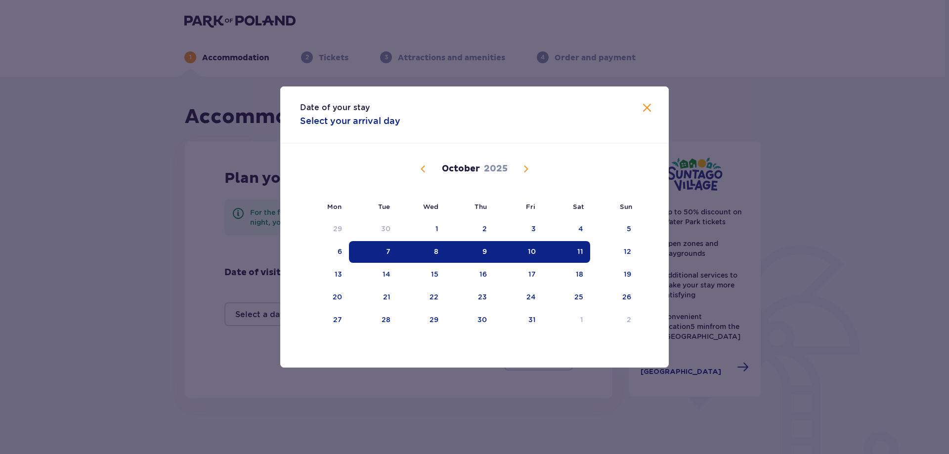
type input "[DATE] - [DATE]"
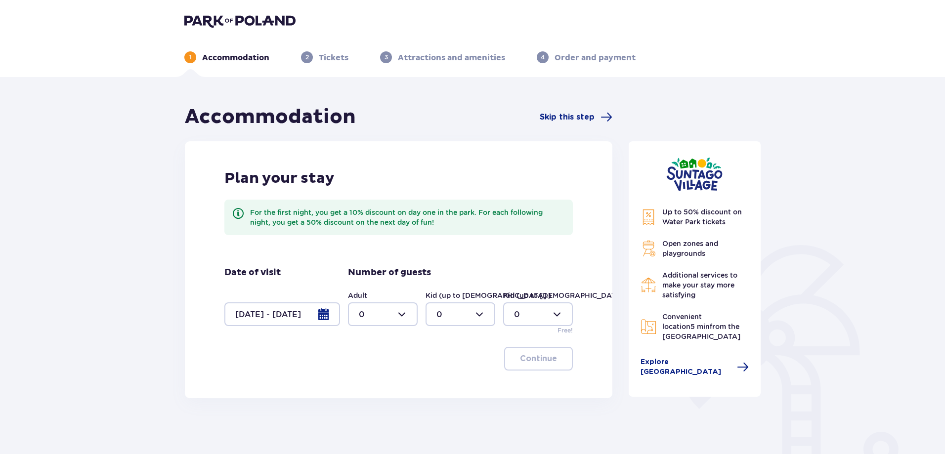
click at [355, 311] on div at bounding box center [383, 315] width 70 height 24
click at [371, 390] on div "2" at bounding box center [383, 386] width 48 height 11
click at [450, 305] on div at bounding box center [461, 315] width 70 height 24
click at [381, 311] on div at bounding box center [383, 315] width 70 height 24
click at [379, 363] on div "1" at bounding box center [383, 365] width 48 height 11
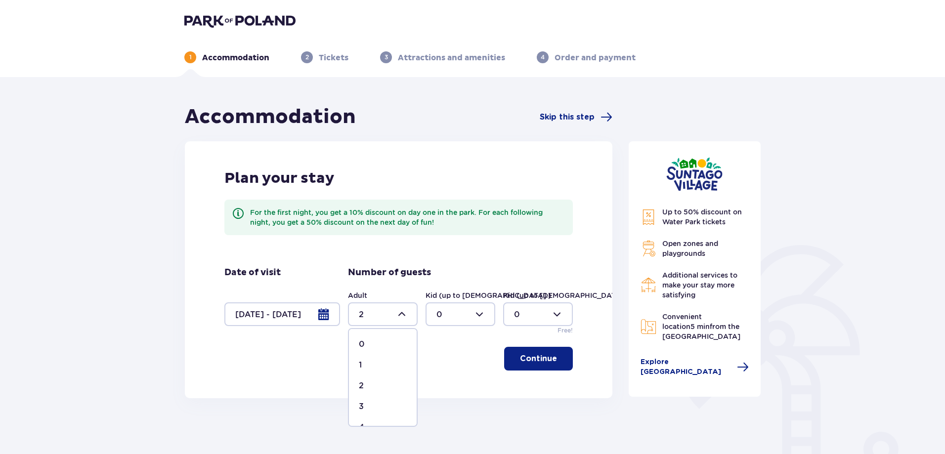
type input "1"
click at [456, 319] on div at bounding box center [461, 315] width 70 height 24
click at [449, 410] on div "3" at bounding box center [460, 406] width 48 height 11
type input "3"
click at [520, 351] on button "Continue" at bounding box center [538, 359] width 69 height 24
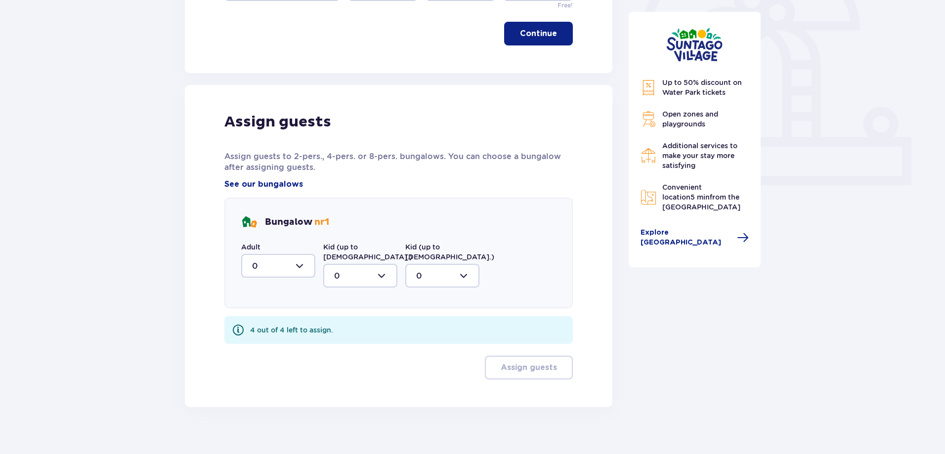
scroll to position [328, 0]
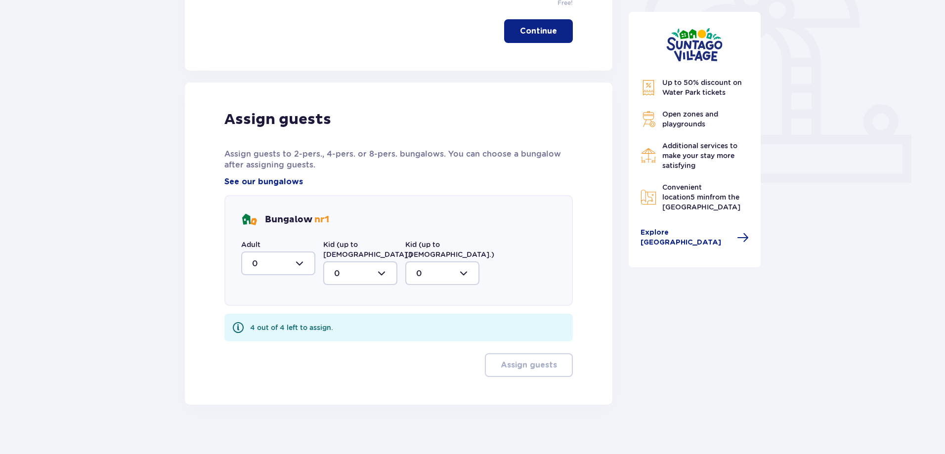
click at [299, 264] on div at bounding box center [278, 264] width 74 height 24
drag, startPoint x: 292, startPoint y: 310, endPoint x: 303, endPoint y: 300, distance: 14.7
click at [292, 310] on div "1" at bounding box center [278, 314] width 52 height 11
type input "1"
click at [332, 266] on div at bounding box center [360, 273] width 74 height 24
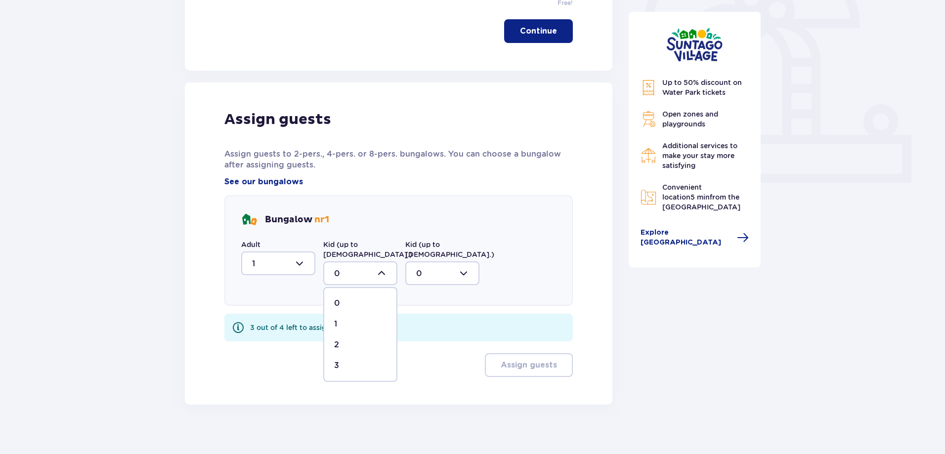
click at [358, 360] on div "3" at bounding box center [360, 365] width 52 height 11
type input "3"
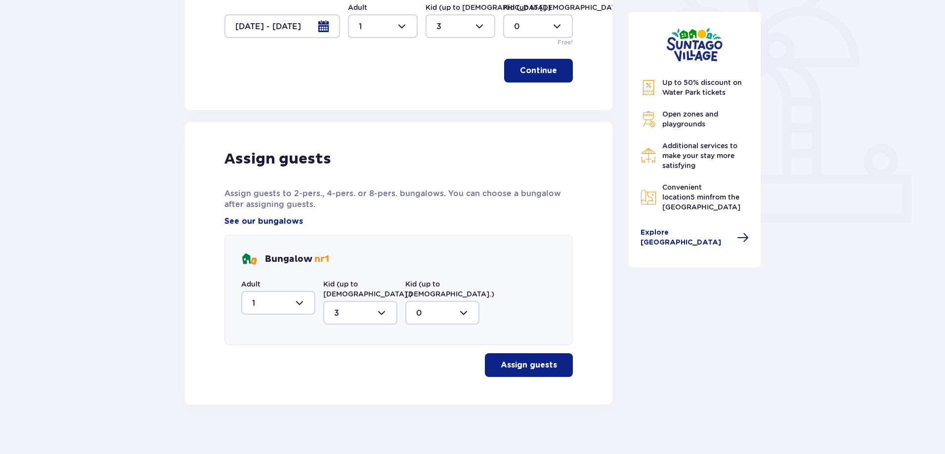
click at [511, 364] on button "Assign guests" at bounding box center [529, 365] width 88 height 24
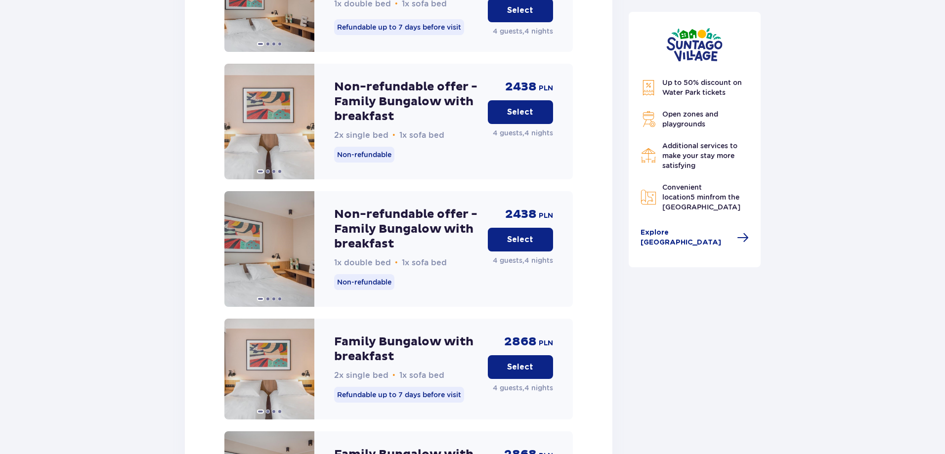
scroll to position [1375, 0]
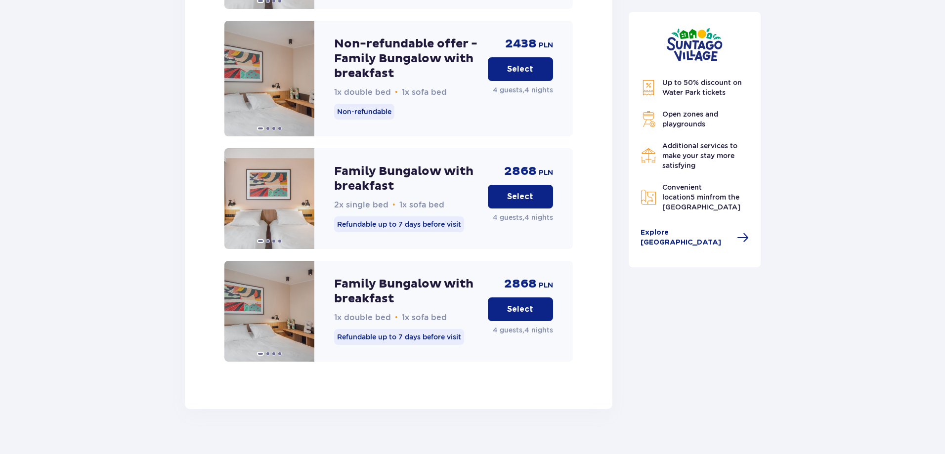
click at [520, 191] on p "Select" at bounding box center [520, 196] width 26 height 11
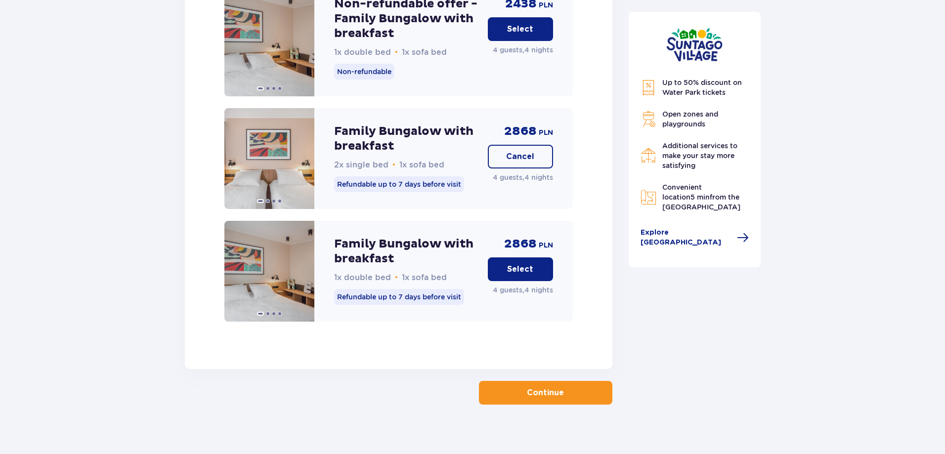
click at [527, 388] on p "Continue" at bounding box center [545, 393] width 37 height 11
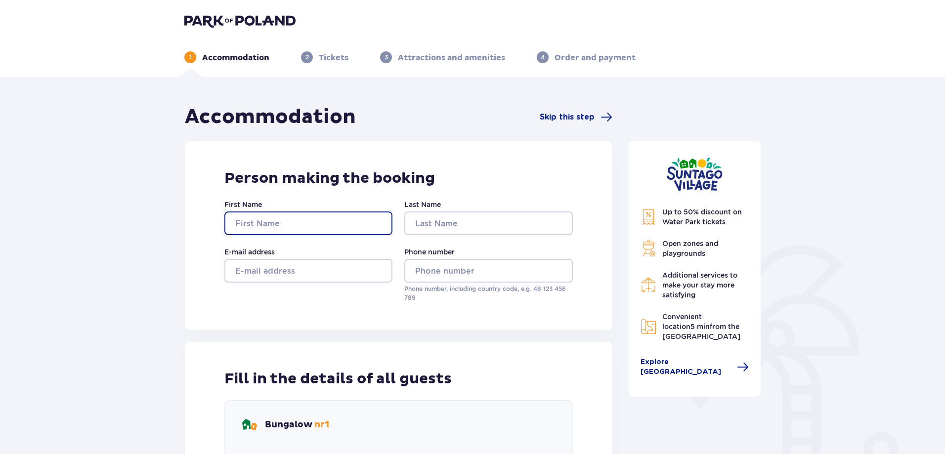
click at [290, 219] on input "First Name" at bounding box center [308, 224] width 168 height 24
type input "Shaked"
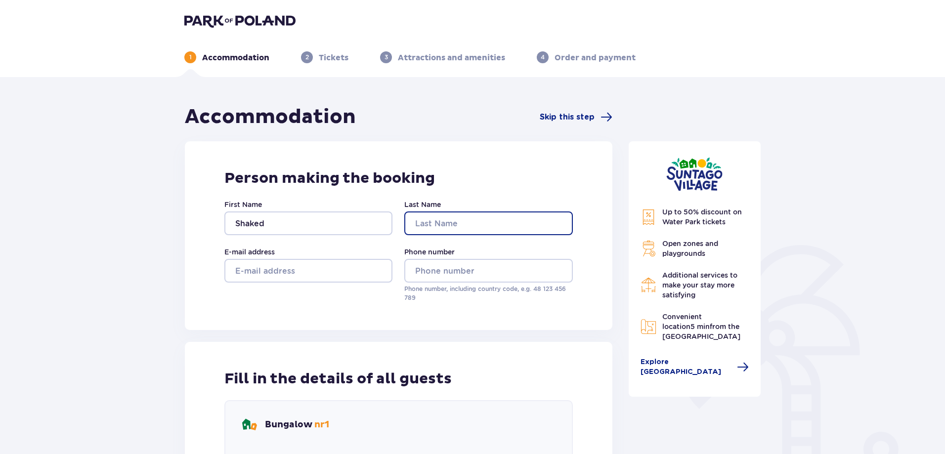
type input "[PERSON_NAME]"
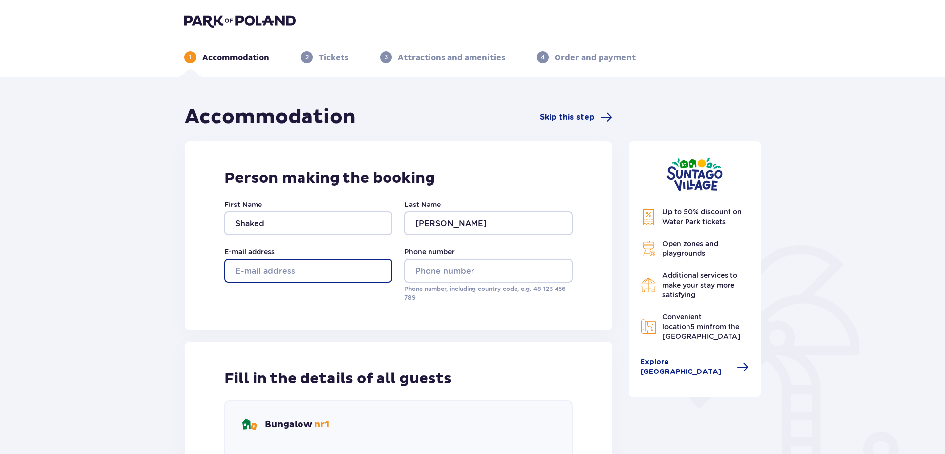
type input "[EMAIL_ADDRESS][DOMAIN_NAME]"
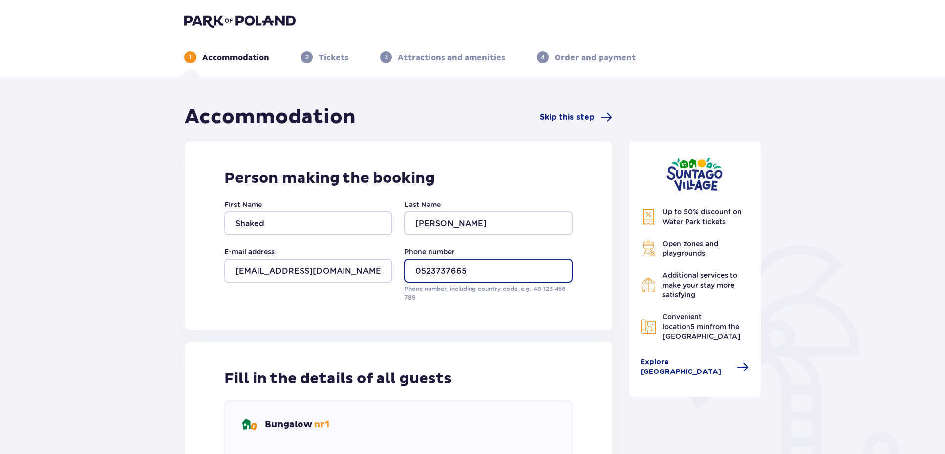
drag, startPoint x: 416, startPoint y: 269, endPoint x: 421, endPoint y: 272, distance: 5.8
click at [421, 272] on input "0523737665" at bounding box center [488, 271] width 168 height 24
click at [410, 263] on input "972523737665" at bounding box center [488, 271] width 168 height 24
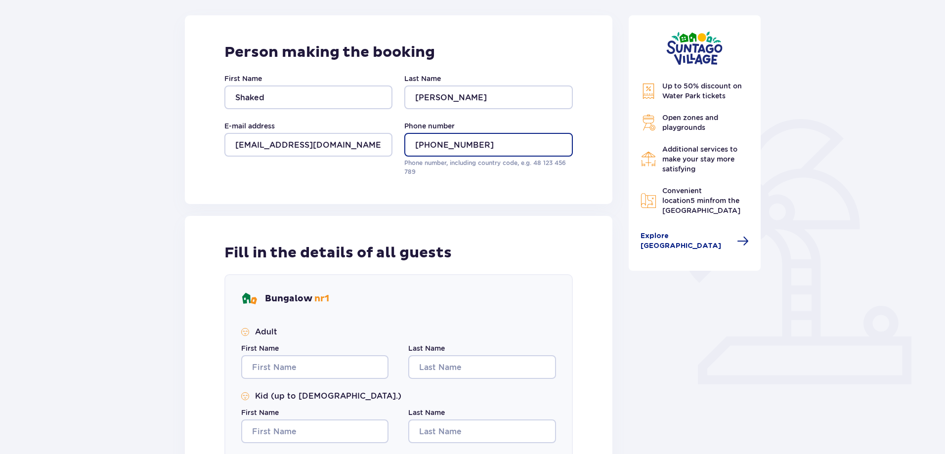
scroll to position [346, 0]
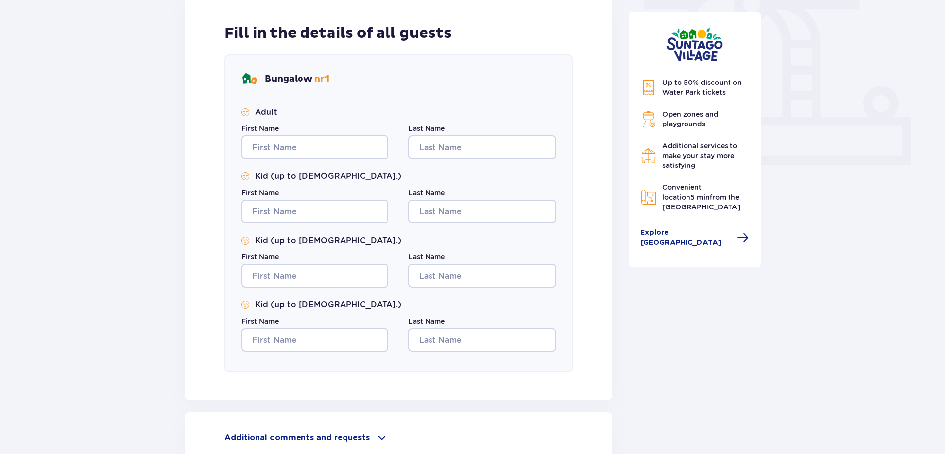
type input "[PHONE_NUMBER]"
drag, startPoint x: 328, startPoint y: 129, endPoint x: 330, endPoint y: 142, distance: 13.5
click at [327, 130] on div "First Name" at bounding box center [314, 142] width 147 height 36
click at [330, 142] on input "First Name" at bounding box center [314, 147] width 147 height 24
type input "Shaked"
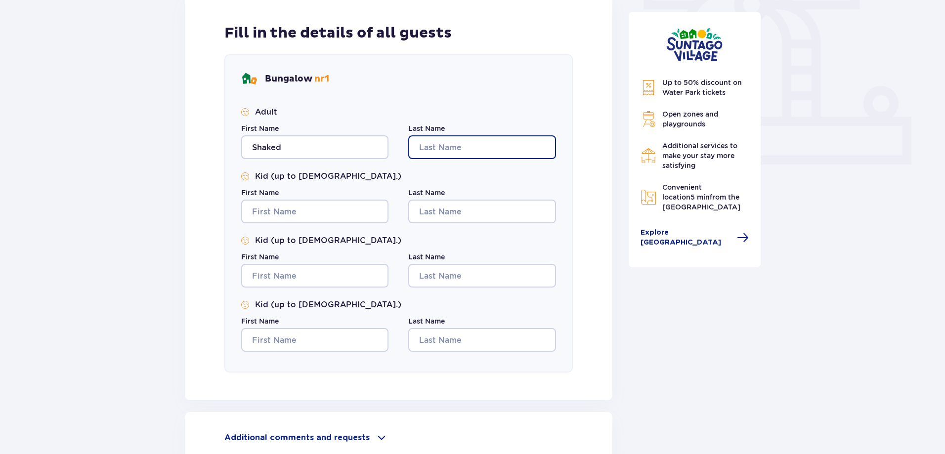
type input "[PERSON_NAME]"
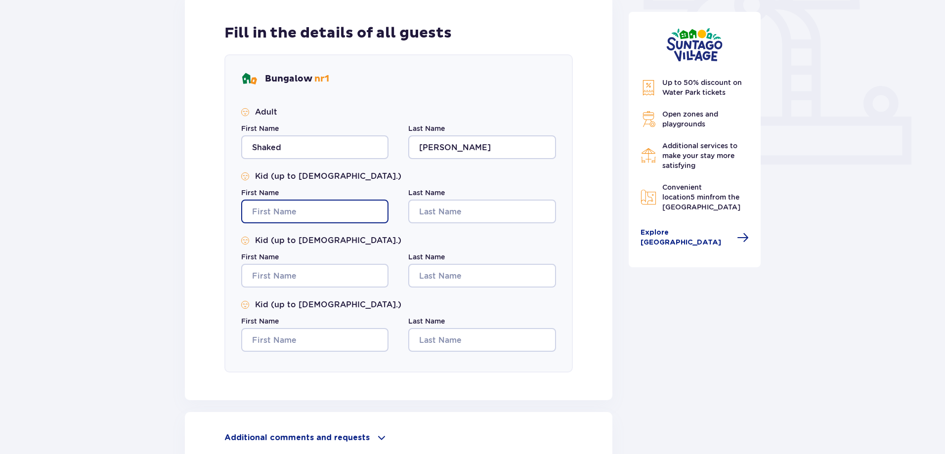
type input "Shaked"
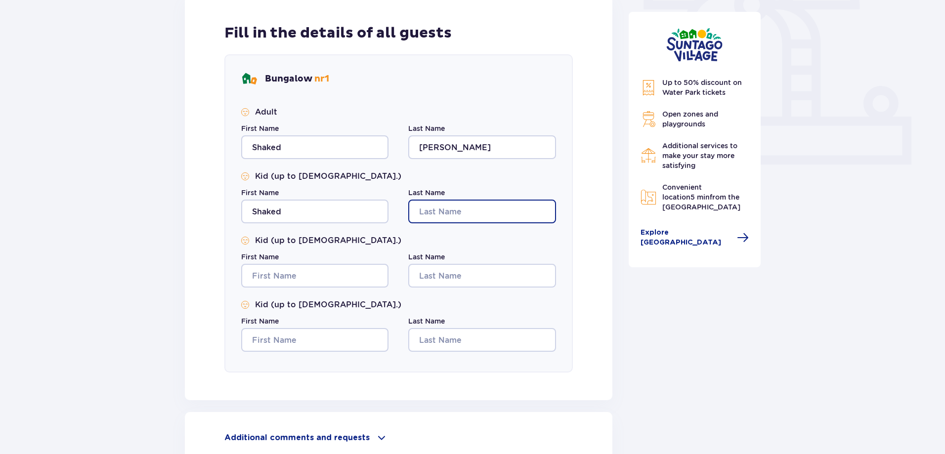
type input "[PERSON_NAME]"
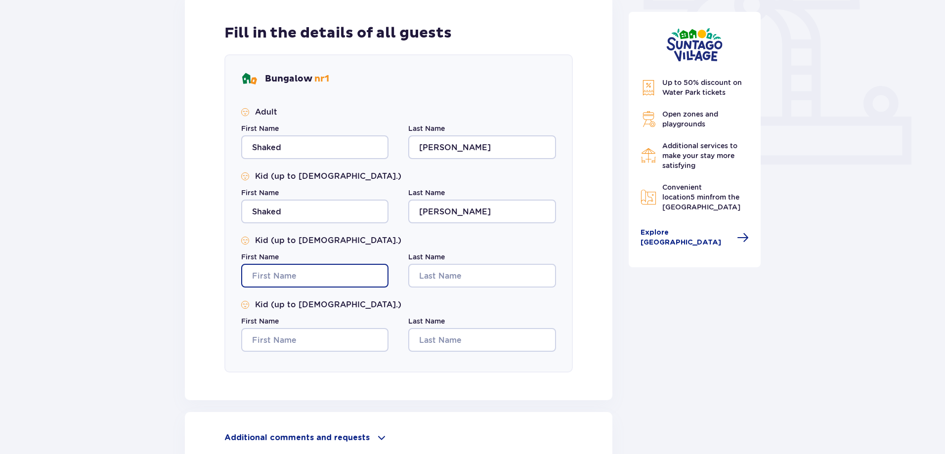
type input "Shaked"
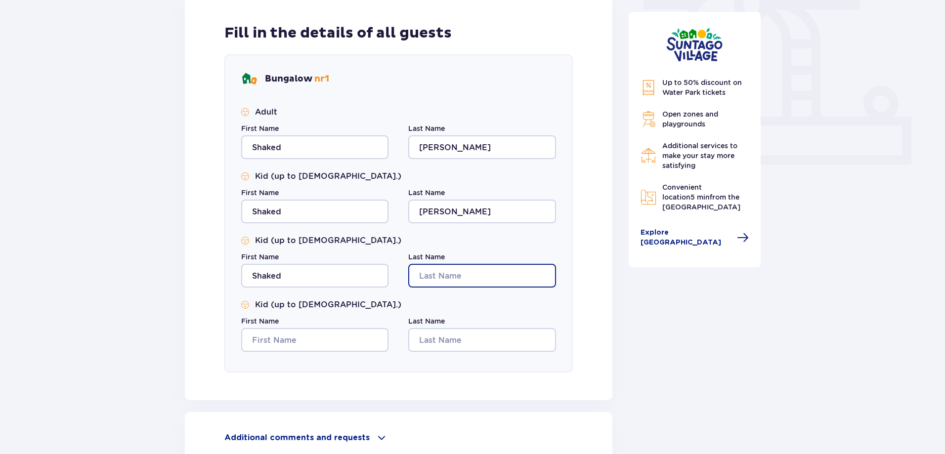
type input "[PERSON_NAME]"
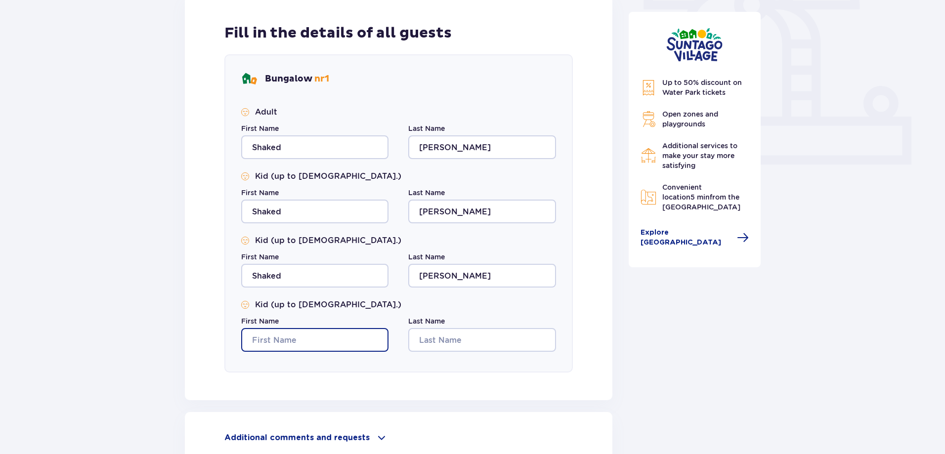
type input "Shaked"
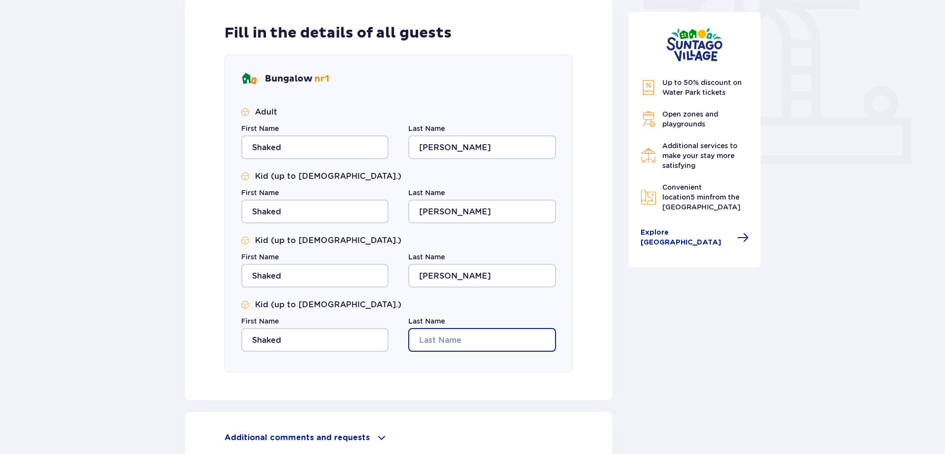
type input "[PERSON_NAME]"
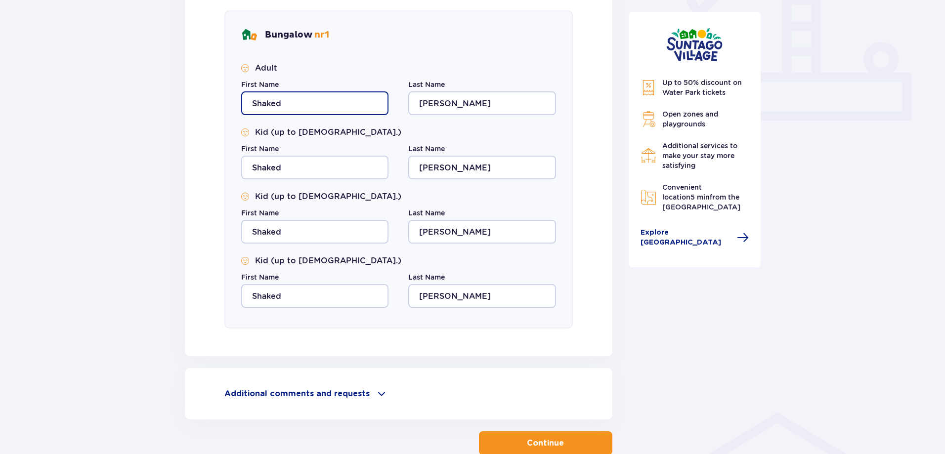
scroll to position [450, 0]
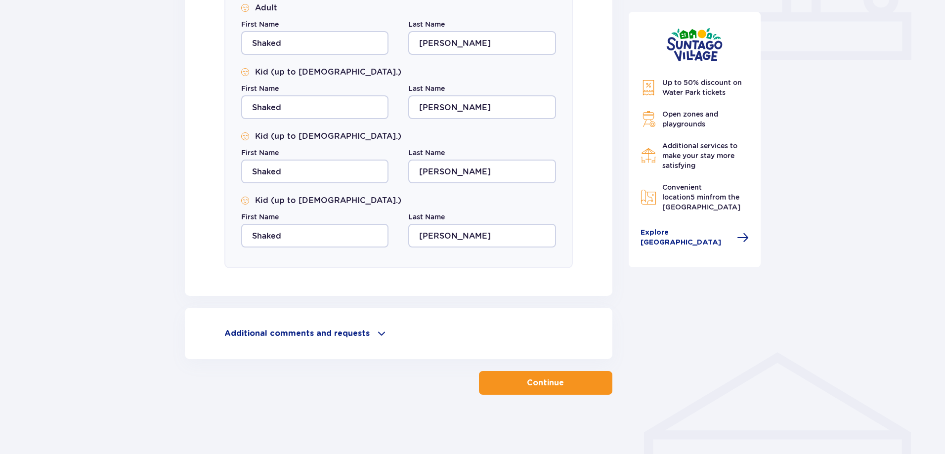
click at [497, 385] on button "Continue" at bounding box center [545, 383] width 133 height 24
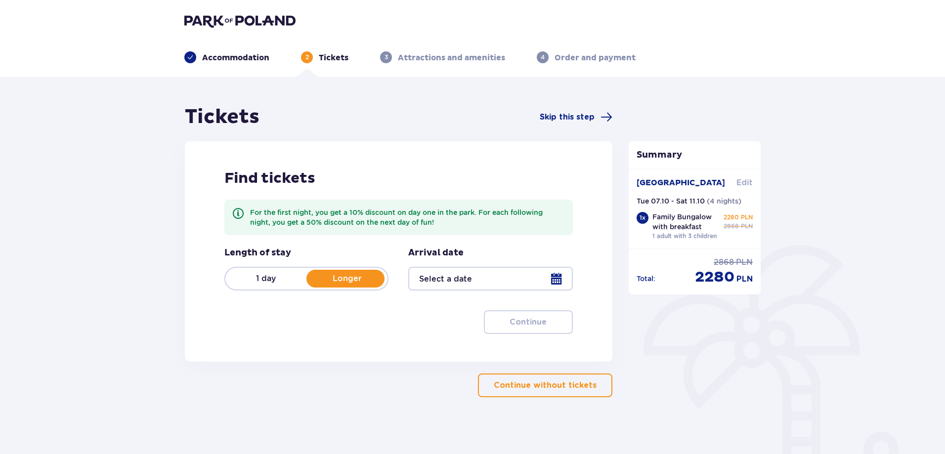
click at [743, 184] on span "Edit" at bounding box center [745, 182] width 16 height 11
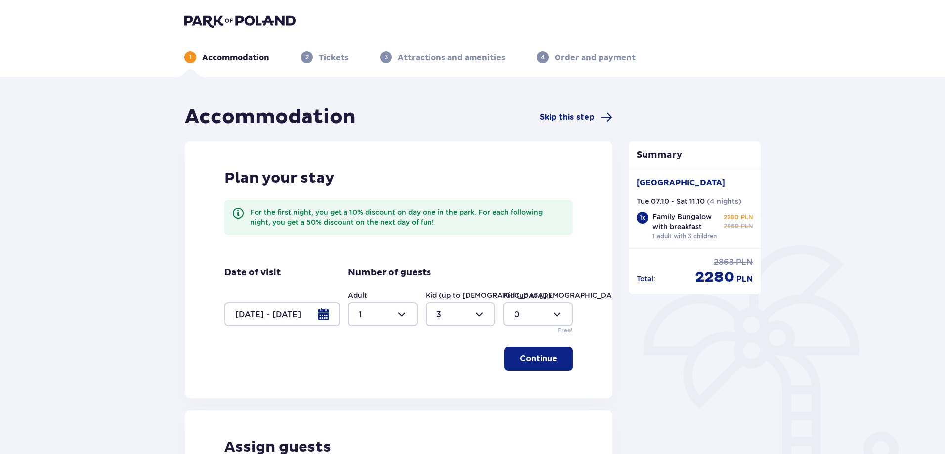
click at [280, 318] on div at bounding box center [282, 315] width 116 height 24
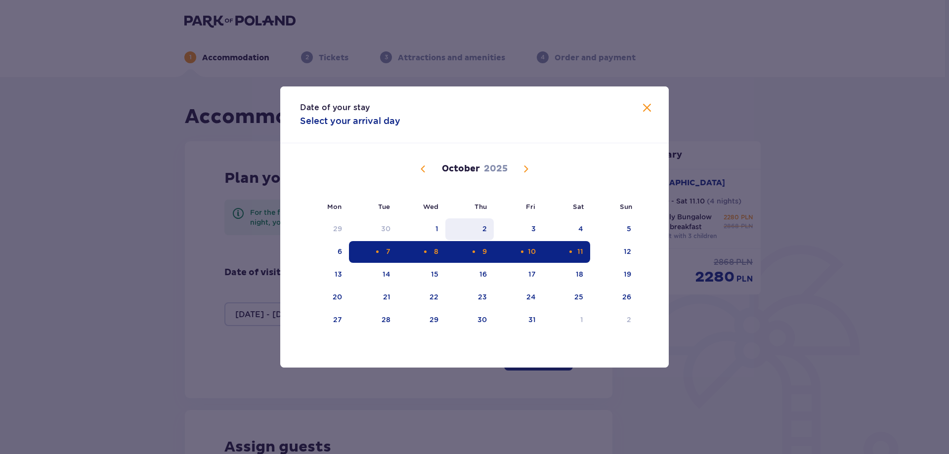
click at [477, 234] on div "2" at bounding box center [469, 229] width 49 height 22
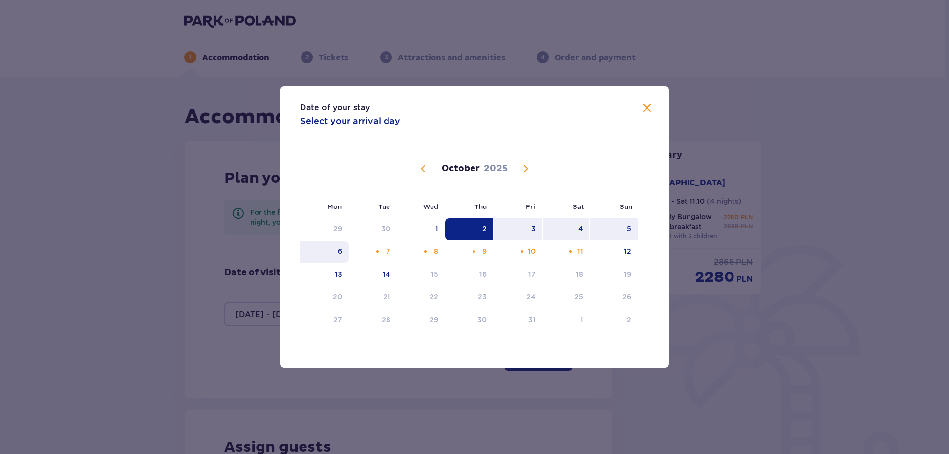
click at [339, 254] on div "6" at bounding box center [340, 252] width 4 height 10
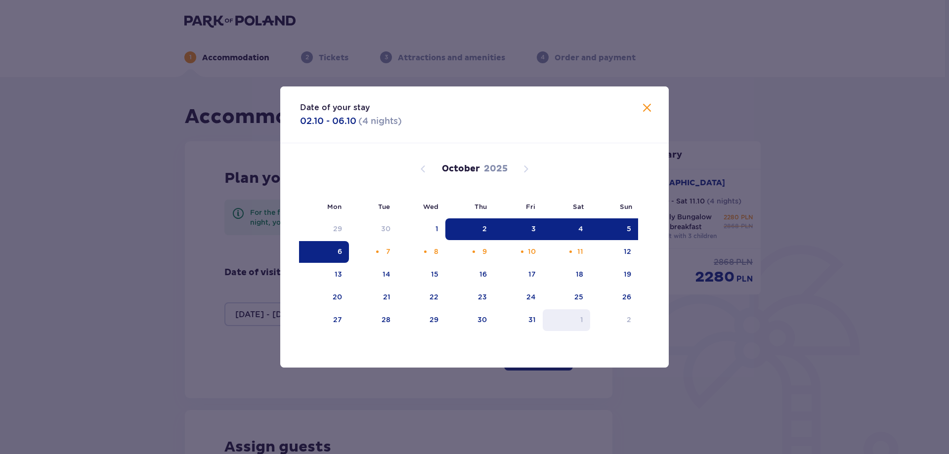
type input "[DATE] - [DATE]"
type input "0"
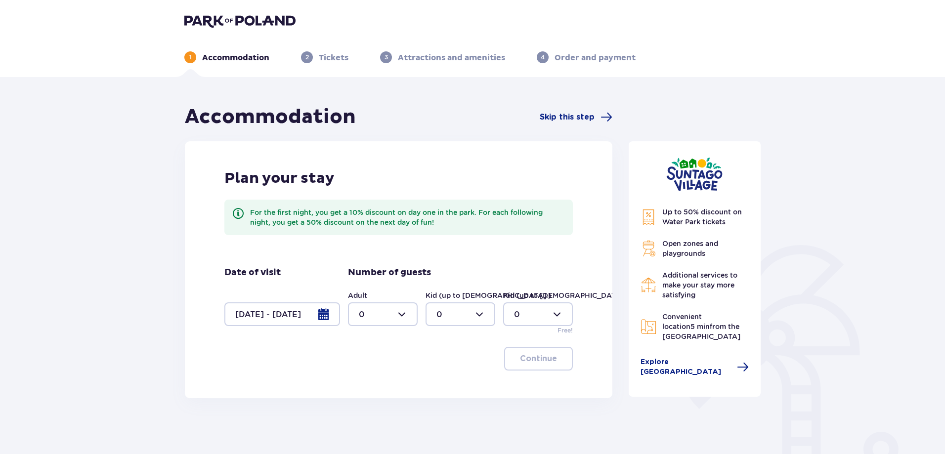
click at [366, 314] on div at bounding box center [383, 315] width 70 height 24
click at [376, 389] on div "2" at bounding box center [383, 386] width 48 height 11
type input "2"
click at [441, 311] on div at bounding box center [461, 315] width 70 height 24
click at [445, 383] on div "2" at bounding box center [460, 386] width 48 height 11
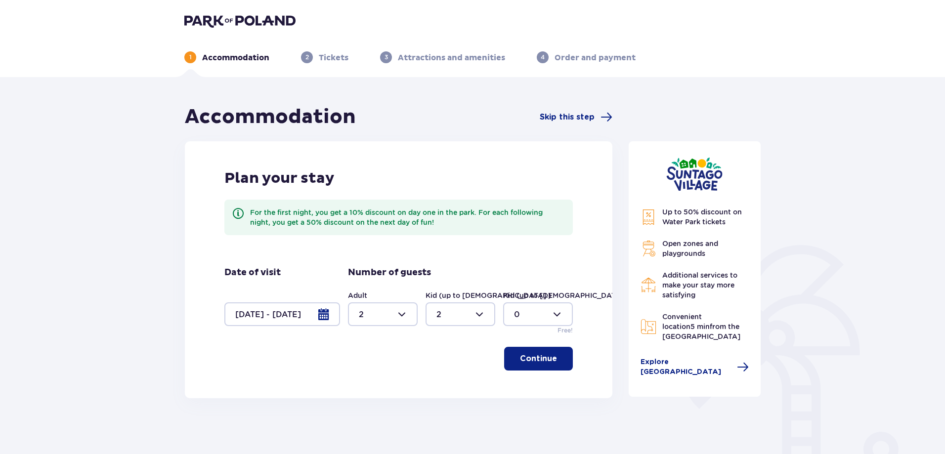
click at [438, 316] on div at bounding box center [461, 315] width 70 height 24
click at [447, 340] on div "0" at bounding box center [460, 344] width 48 height 11
type input "0"
click at [392, 322] on div at bounding box center [383, 315] width 70 height 24
click at [376, 360] on div "1" at bounding box center [383, 365] width 48 height 11
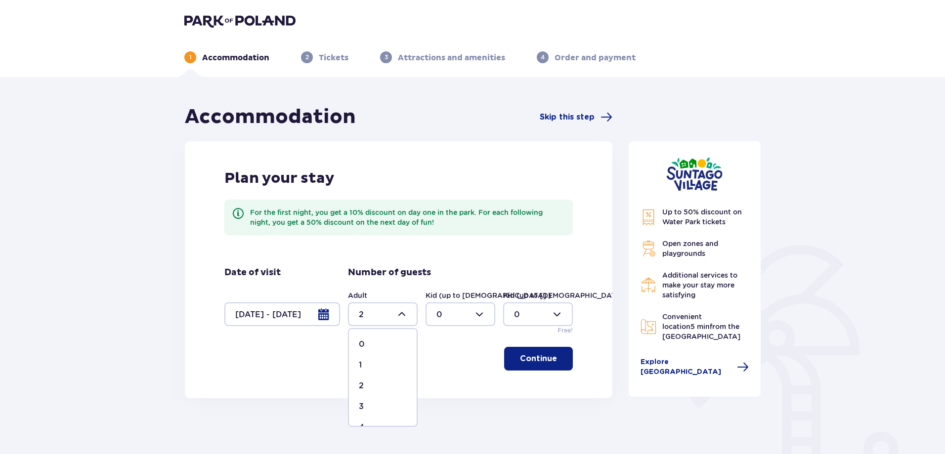
type input "1"
click at [437, 316] on div at bounding box center [461, 315] width 70 height 24
click at [444, 403] on div "3" at bounding box center [460, 406] width 48 height 11
type input "3"
click at [528, 353] on p "Continue" at bounding box center [538, 358] width 37 height 11
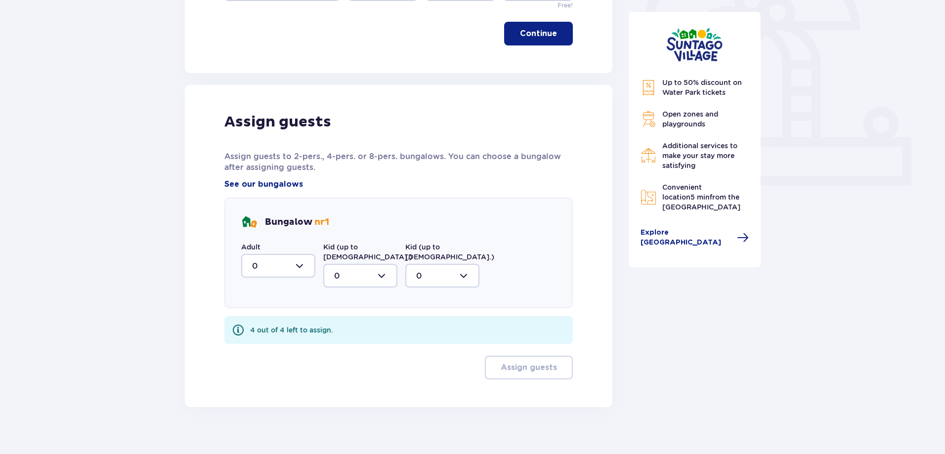
scroll to position [328, 0]
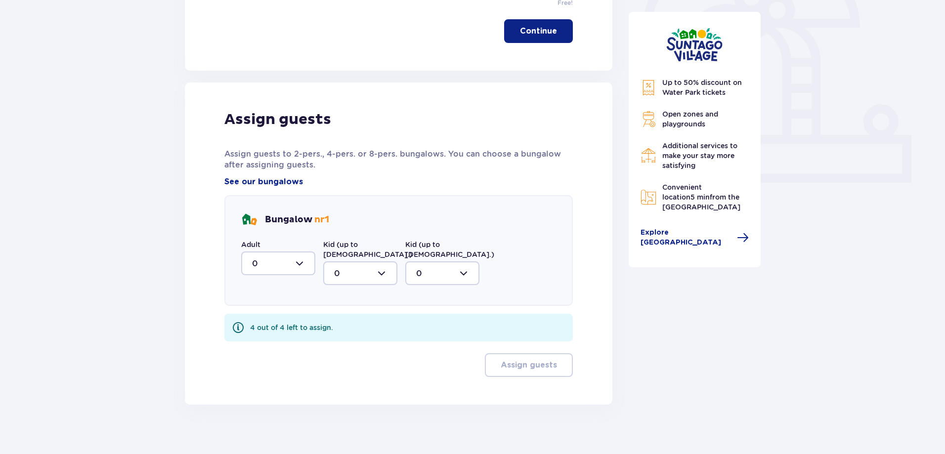
click at [302, 270] on div at bounding box center [278, 264] width 74 height 24
click at [295, 319] on div "1" at bounding box center [278, 314] width 52 height 11
type input "1"
click at [349, 261] on div at bounding box center [360, 273] width 74 height 24
click at [364, 360] on div "3" at bounding box center [360, 365] width 52 height 11
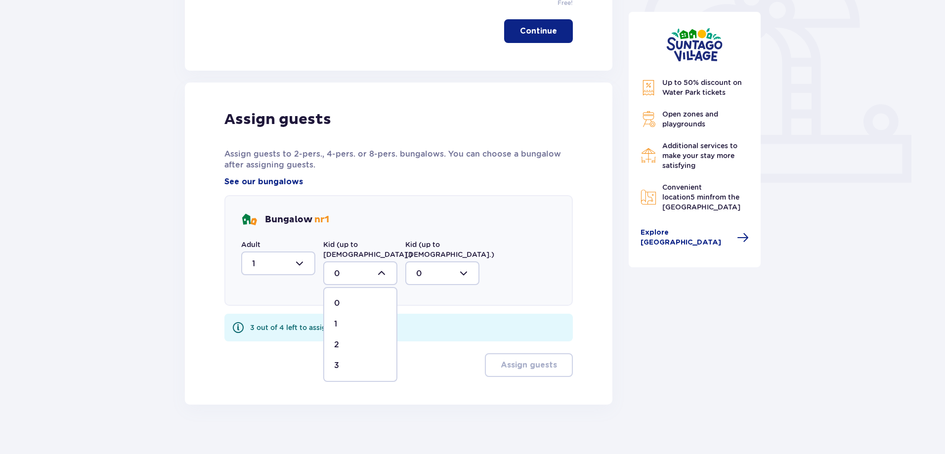
type input "3"
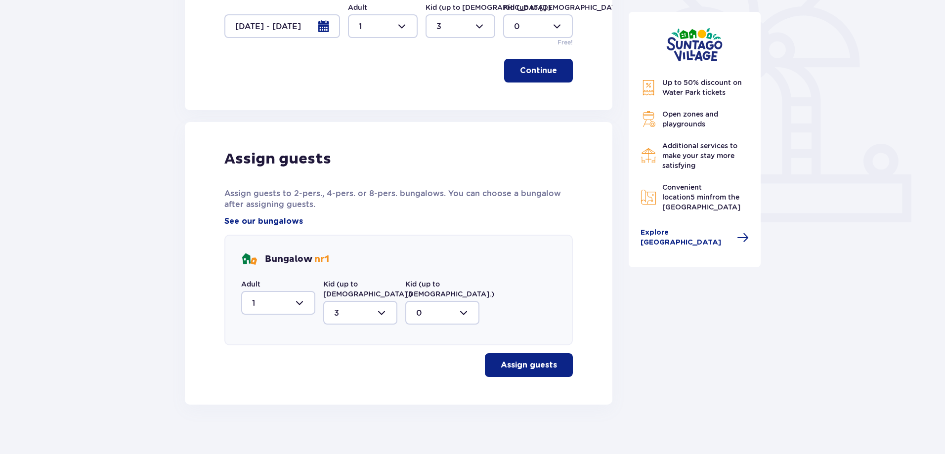
click at [504, 360] on p "Assign guests" at bounding box center [529, 365] width 56 height 11
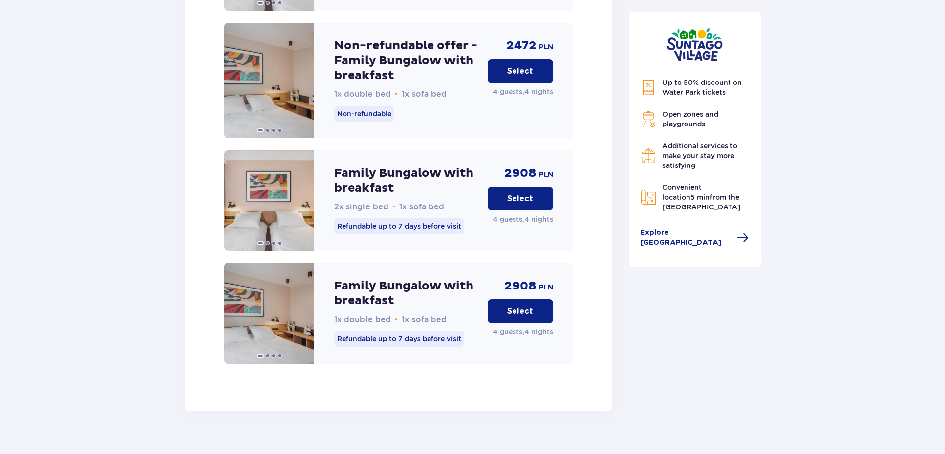
scroll to position [1374, 0]
click at [520, 186] on button "Select" at bounding box center [520, 198] width 65 height 24
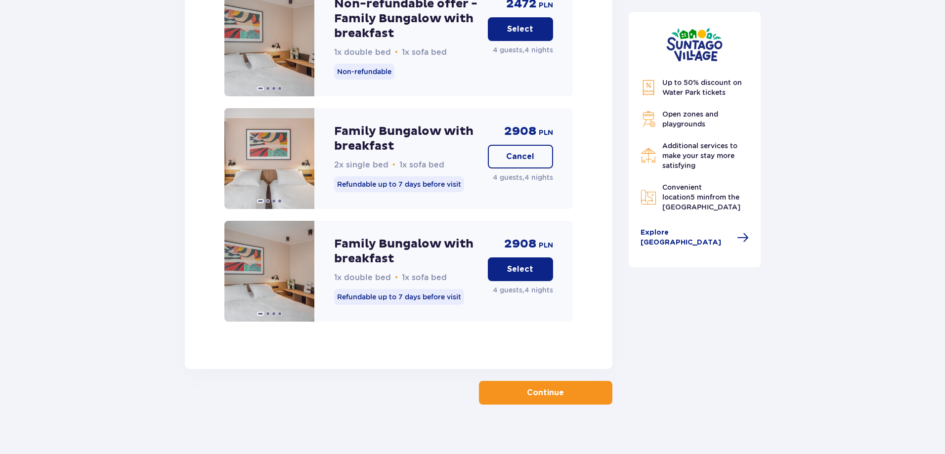
click at [535, 388] on p "Continue" at bounding box center [545, 393] width 37 height 11
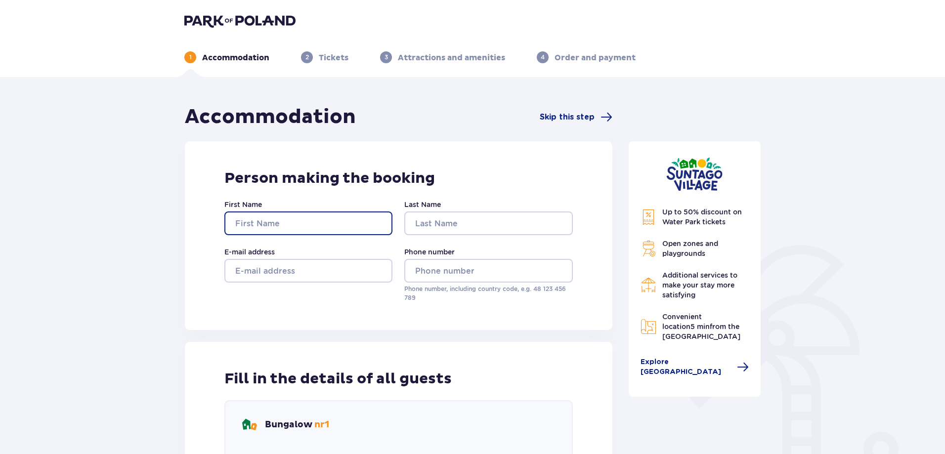
click at [306, 216] on input "First Name" at bounding box center [308, 224] width 168 height 24
type input "Shaked"
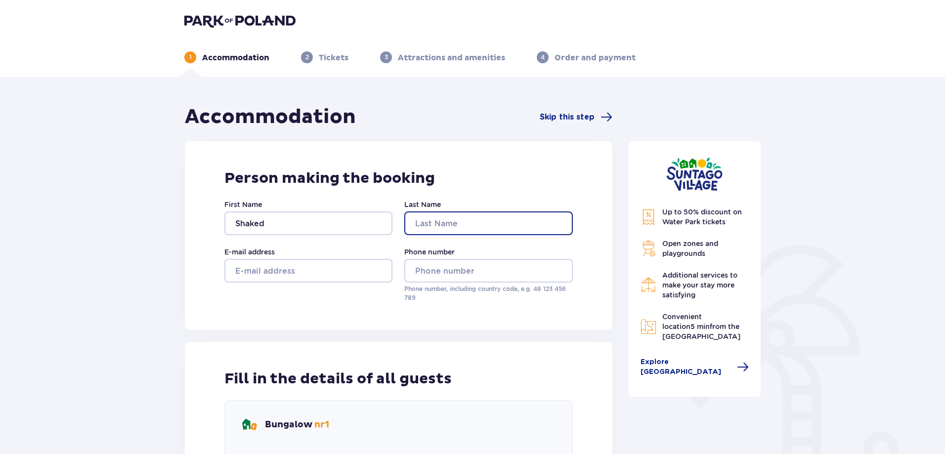
type input "[PERSON_NAME]"
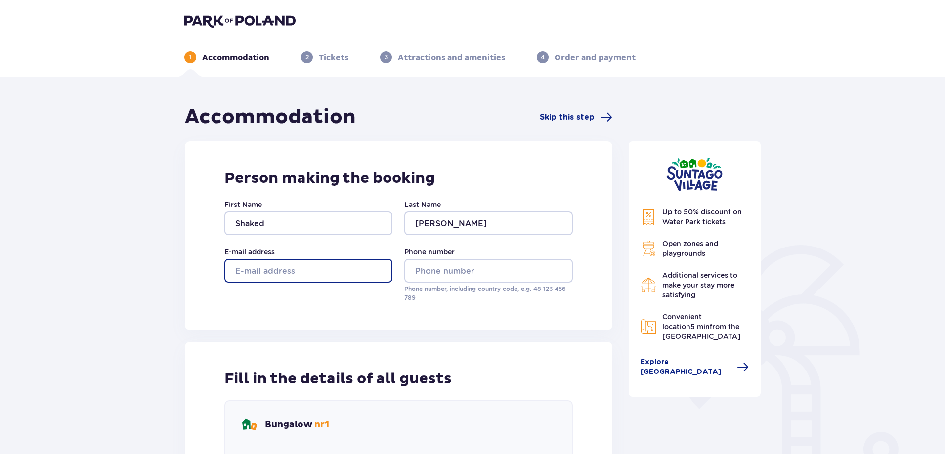
type input "[EMAIL_ADDRESS][DOMAIN_NAME]"
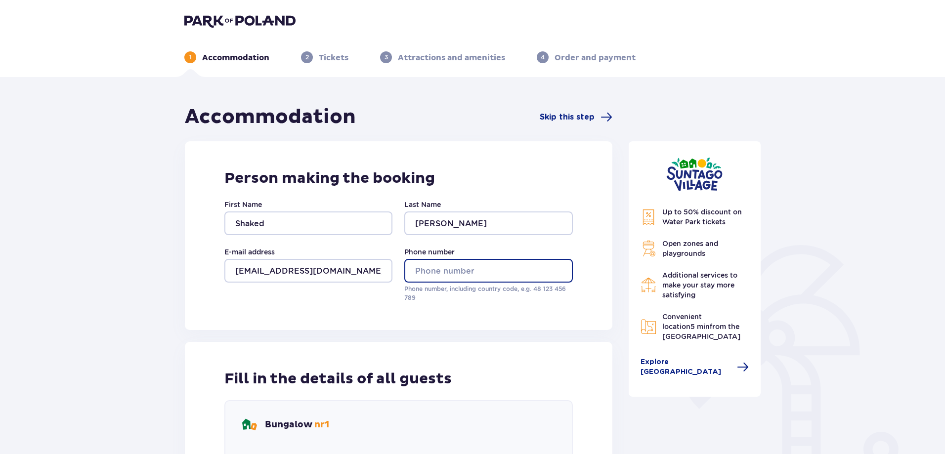
type input "0523737665"
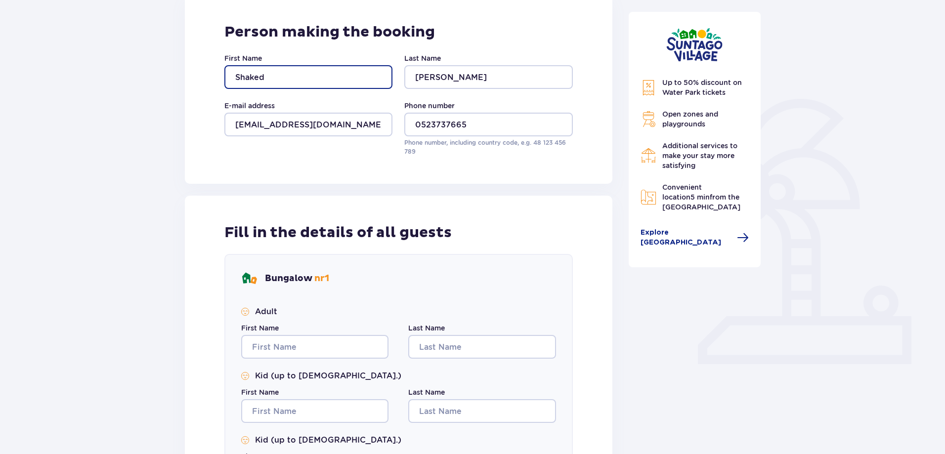
scroll to position [148, 0]
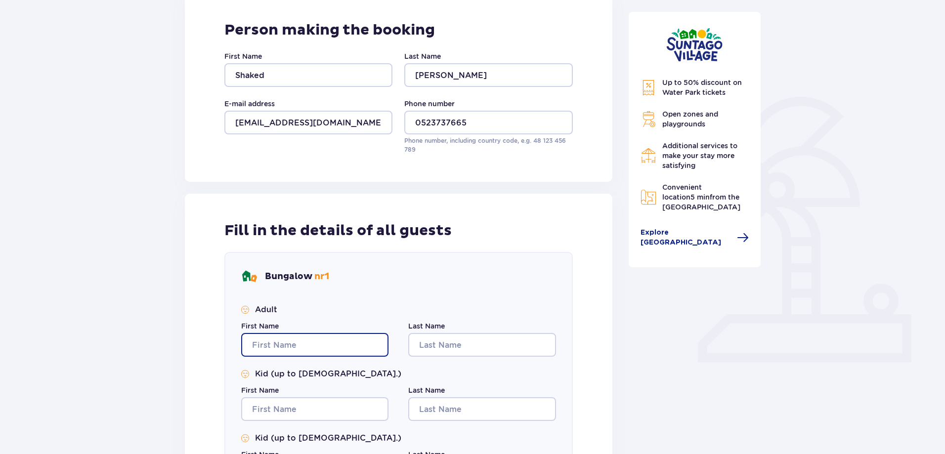
drag, startPoint x: 327, startPoint y: 346, endPoint x: 336, endPoint y: 336, distance: 13.7
click at [327, 347] on input "First Name" at bounding box center [314, 345] width 147 height 24
type input "Shaked"
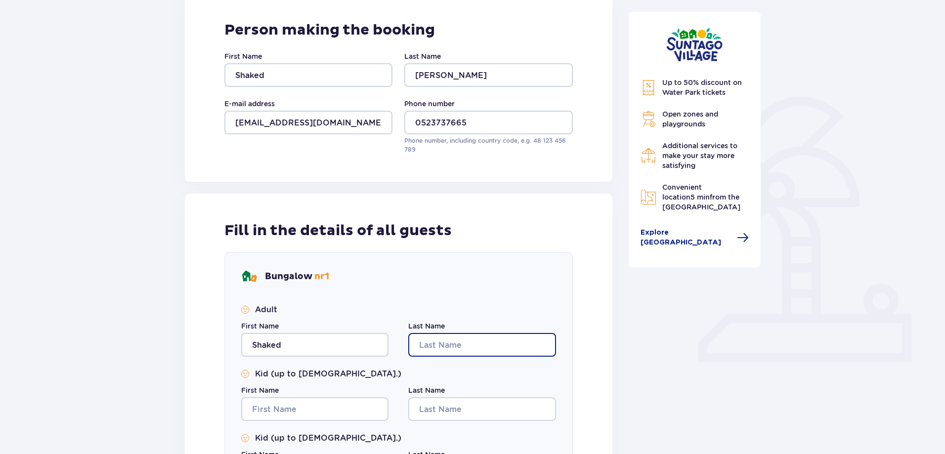
type input "[PERSON_NAME]"
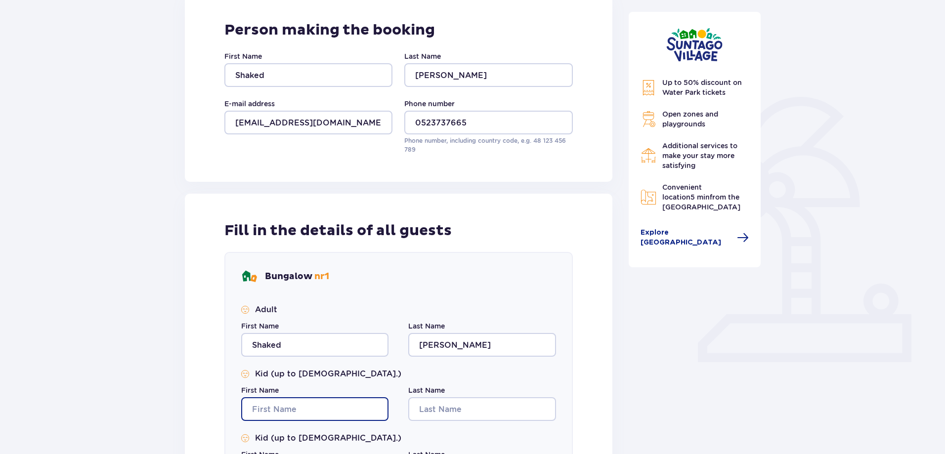
type input "Shaked"
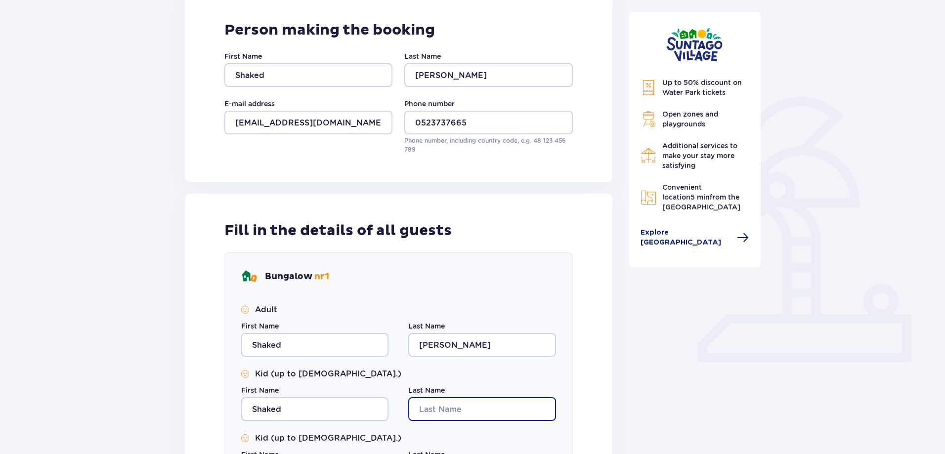
type input "[PERSON_NAME]"
type input "Shaked"
type input "[PERSON_NAME]"
type input "Shaked"
type input "[PERSON_NAME]"
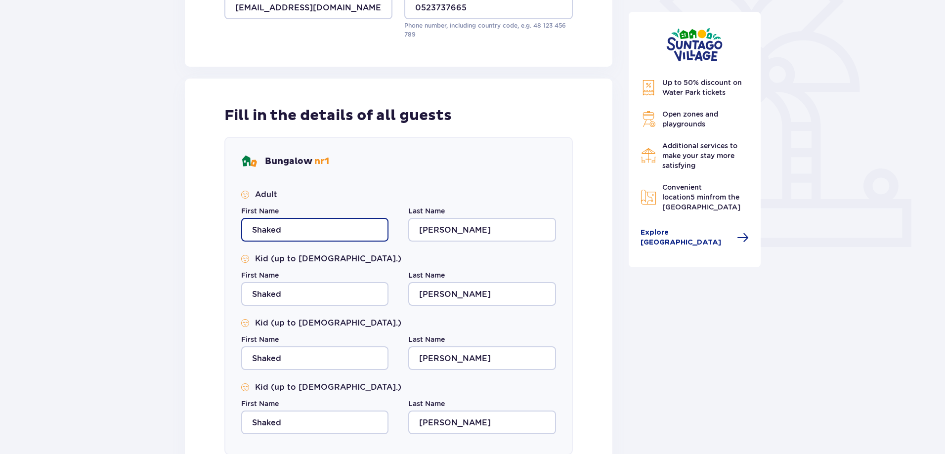
scroll to position [450, 0]
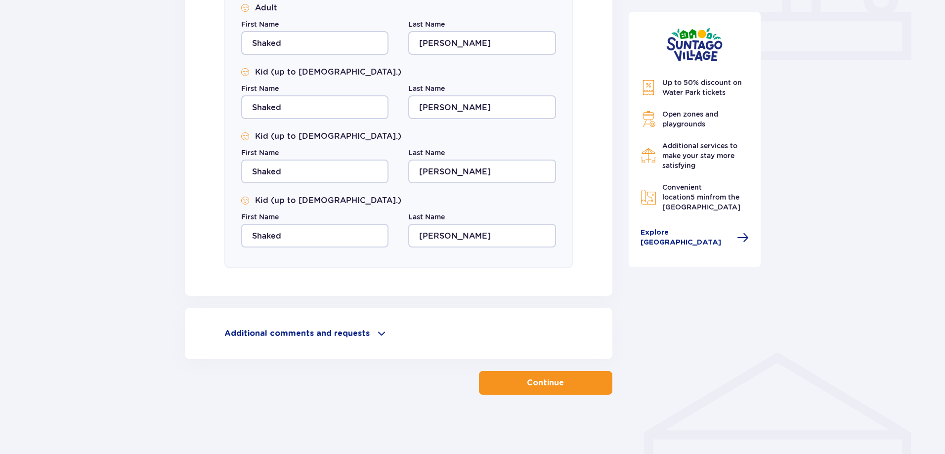
click at [508, 386] on button "Continue" at bounding box center [545, 383] width 133 height 24
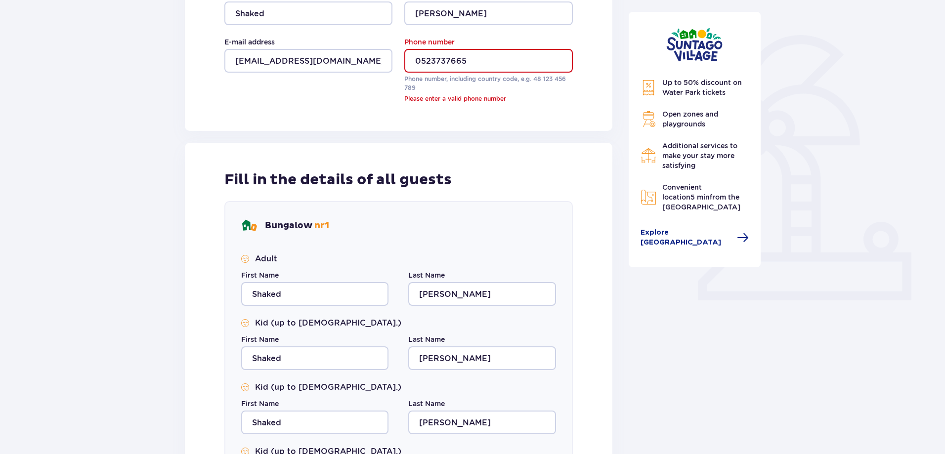
scroll to position [210, 0]
click at [420, 63] on input "0523737665" at bounding box center [488, 61] width 168 height 24
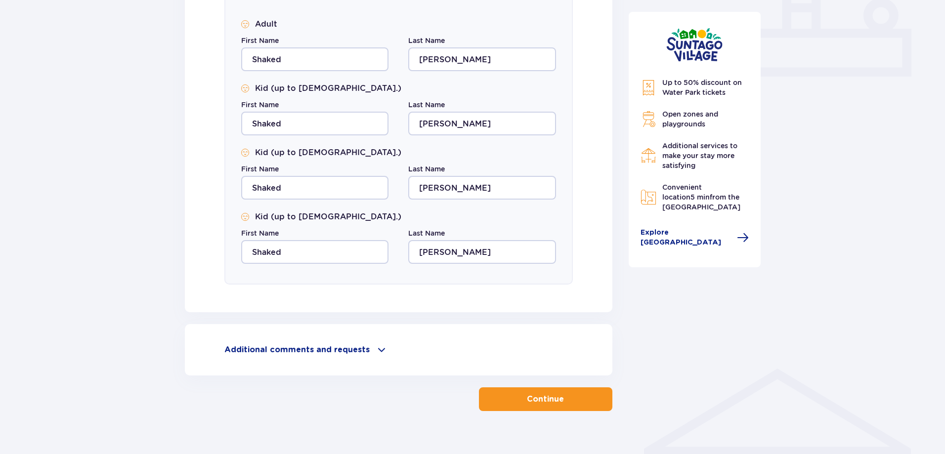
scroll to position [450, 0]
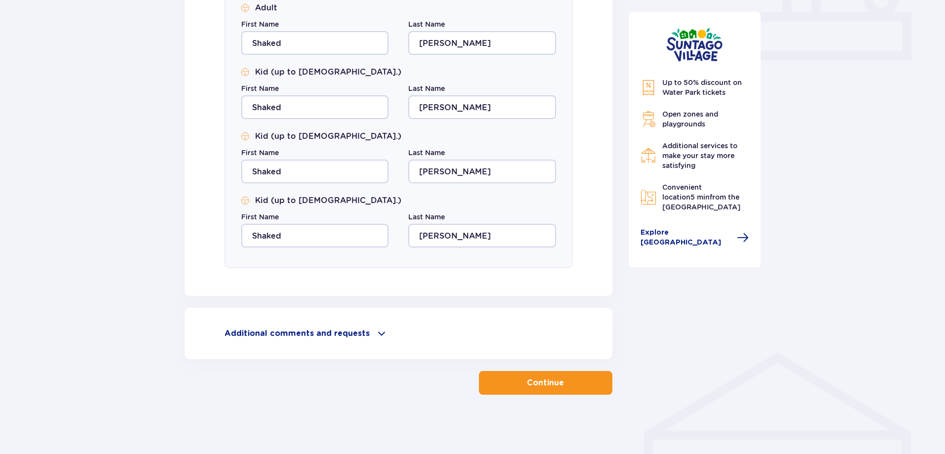
click at [530, 384] on p "Continue" at bounding box center [545, 383] width 37 height 11
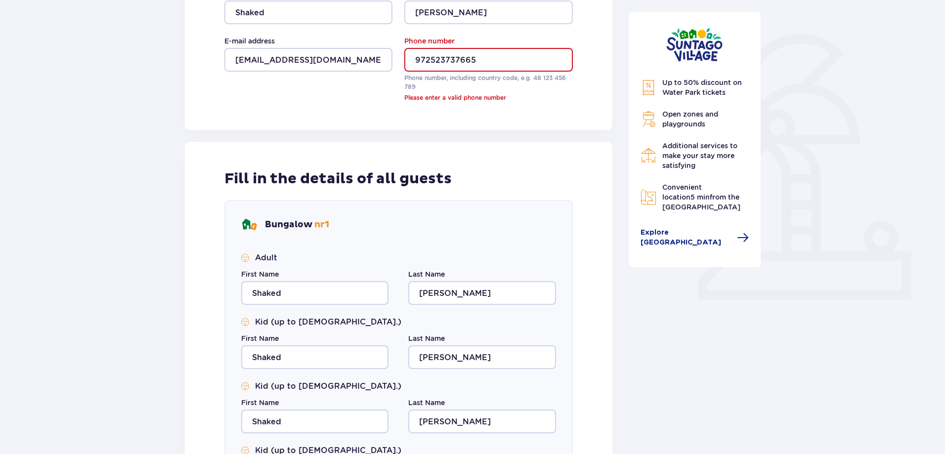
scroll to position [210, 0]
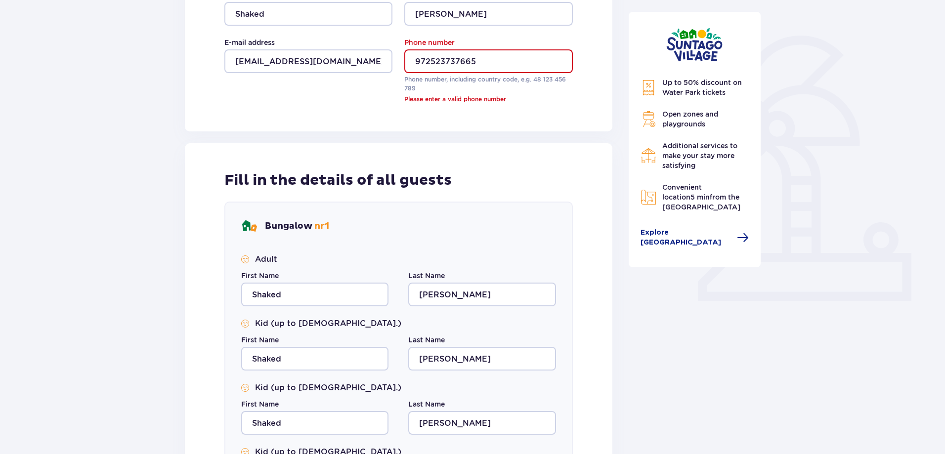
click at [416, 63] on input "972523737665" at bounding box center [488, 61] width 168 height 24
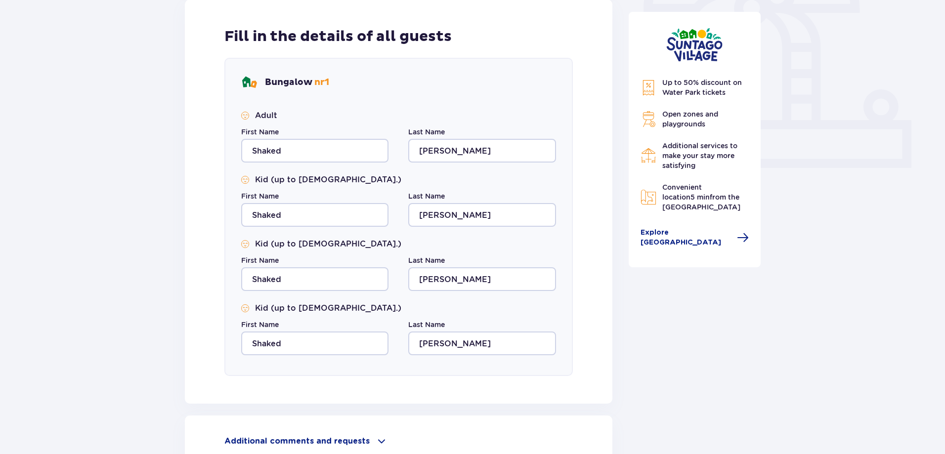
scroll to position [450, 0]
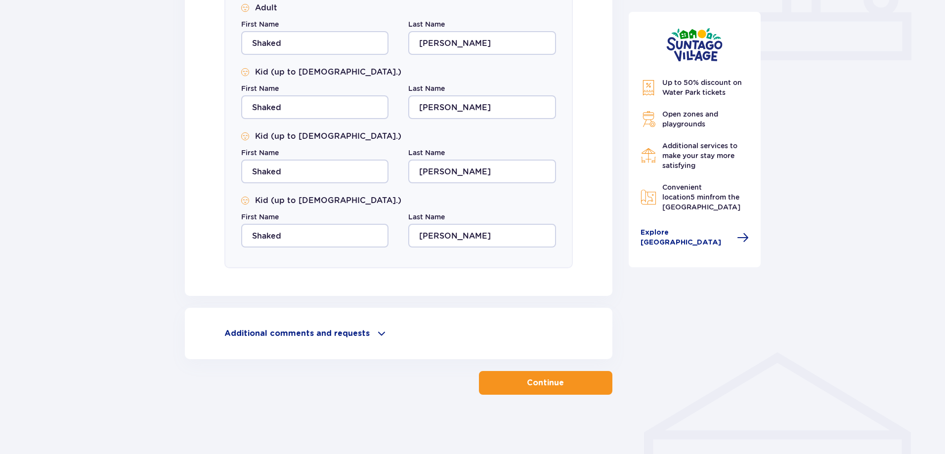
type input "[PHONE_NUMBER]"
click at [505, 384] on button "Continue" at bounding box center [545, 383] width 133 height 24
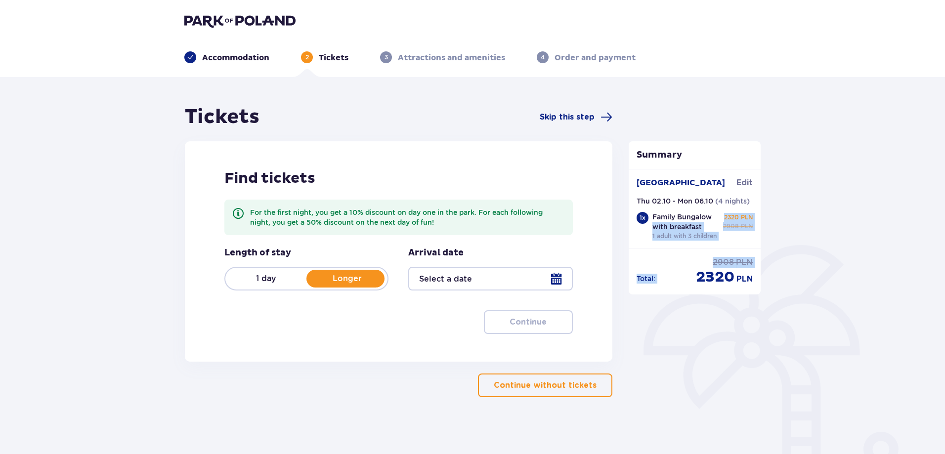
drag, startPoint x: 686, startPoint y: 270, endPoint x: 709, endPoint y: 218, distance: 57.1
click at [712, 216] on div "Summary Suntago Village Edit Thu 02.10 - Mon 06.10 ( 4 nights ) 1 x Family Bung…" at bounding box center [695, 217] width 132 height 153
click at [709, 218] on p "Family Bungalow with breakfast" at bounding box center [685, 222] width 67 height 20
